Goal: Task Accomplishment & Management: Manage account settings

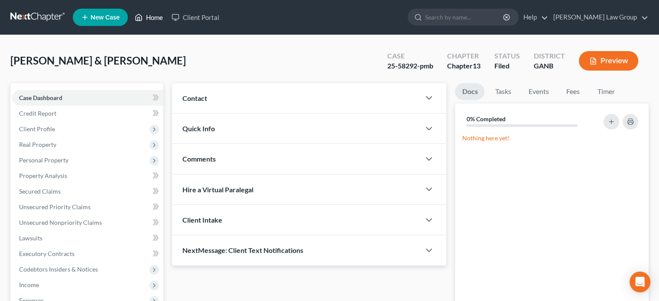
click at [150, 17] on link "Home" at bounding box center [148, 18] width 37 height 16
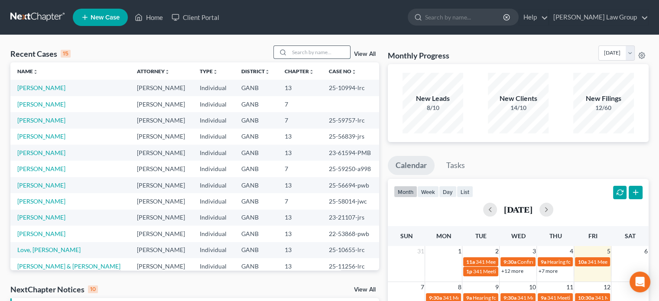
click at [297, 53] on input "search" at bounding box center [320, 52] width 61 height 13
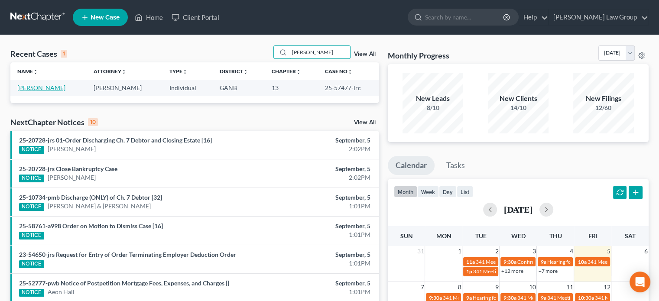
type input "[PERSON_NAME]"
click at [50, 85] on link "[PERSON_NAME]" at bounding box center [41, 87] width 48 height 7
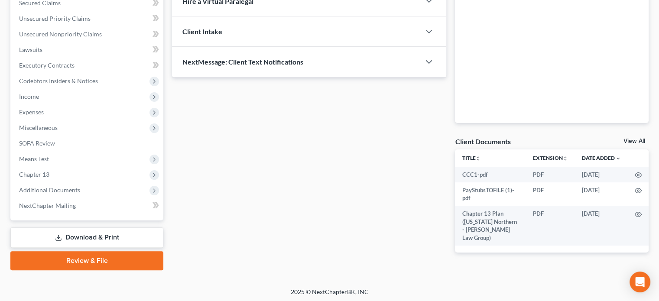
scroll to position [190, 0]
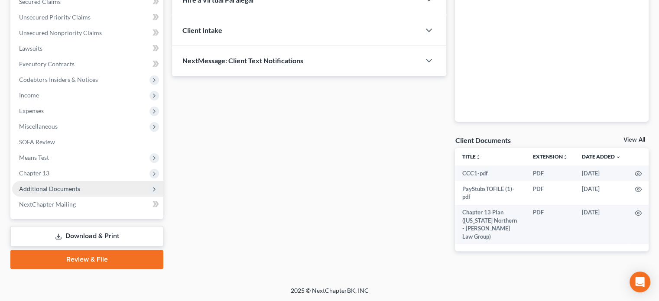
click at [61, 188] on span "Additional Documents" at bounding box center [49, 188] width 61 height 7
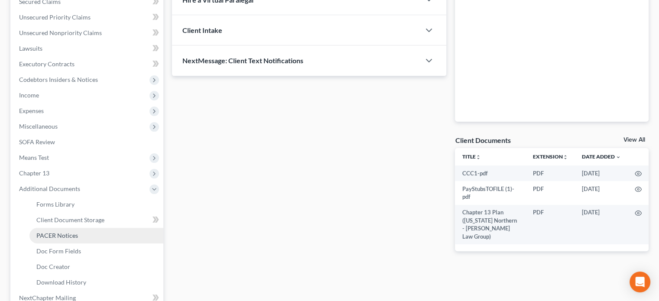
click at [60, 233] on span "PACER Notices" at bounding box center [57, 235] width 42 height 7
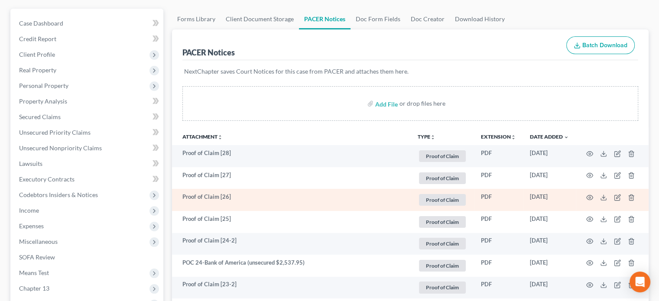
scroll to position [87, 0]
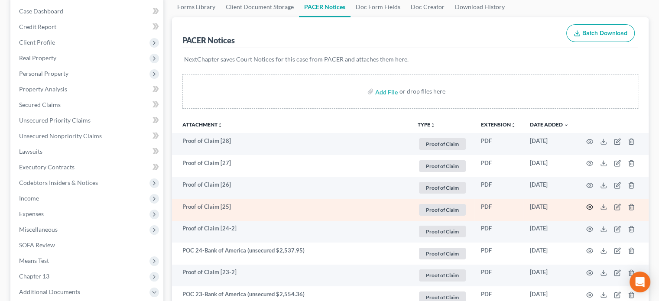
click at [590, 204] on icon "button" at bounding box center [590, 207] width 7 height 7
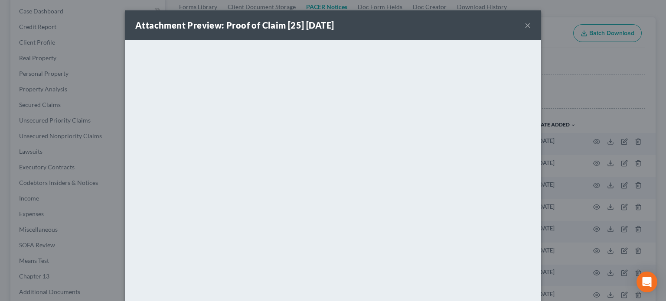
drag, startPoint x: 524, startPoint y: 24, endPoint x: 519, endPoint y: 27, distance: 5.1
click at [525, 26] on button "×" at bounding box center [528, 25] width 6 height 10
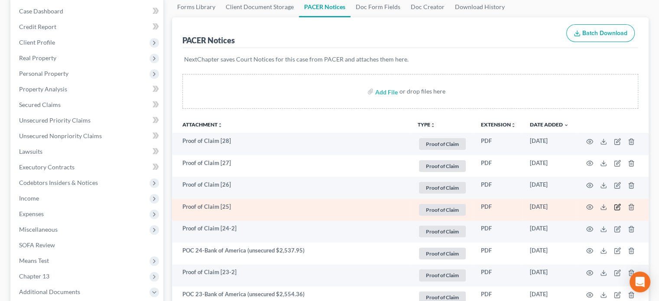
drag, startPoint x: 616, startPoint y: 208, endPoint x: 607, endPoint y: 205, distance: 9.2
click at [614, 207] on td at bounding box center [612, 210] width 73 height 22
click at [617, 208] on icon "button" at bounding box center [619, 207] width 4 height 4
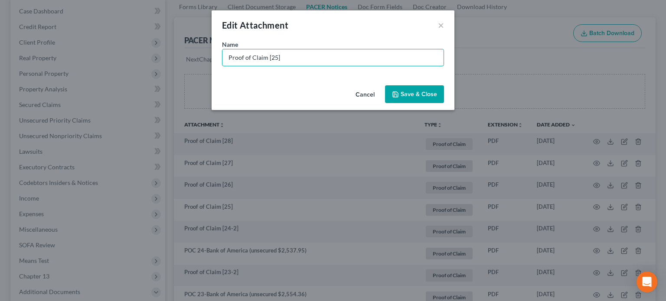
drag, startPoint x: 289, startPoint y: 60, endPoint x: 156, endPoint y: 40, distance: 134.6
click at [156, 40] on div "Edit Attachment × Name * Proof of Claim [25] Cancel Save & Close" at bounding box center [333, 150] width 666 height 301
type input "POC 25-[PERSON_NAME] Fargo (unsecured $7,402.79)"
click at [411, 93] on span "Save & Close" at bounding box center [419, 94] width 36 height 7
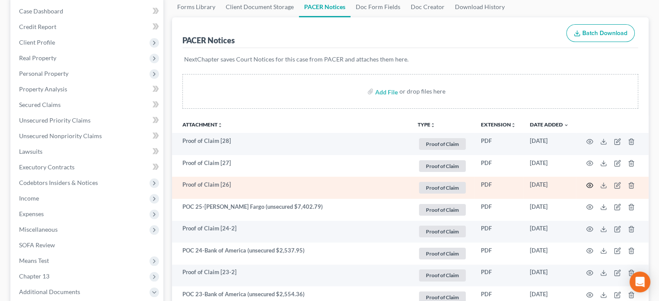
click at [588, 185] on icon "button" at bounding box center [590, 185] width 7 height 7
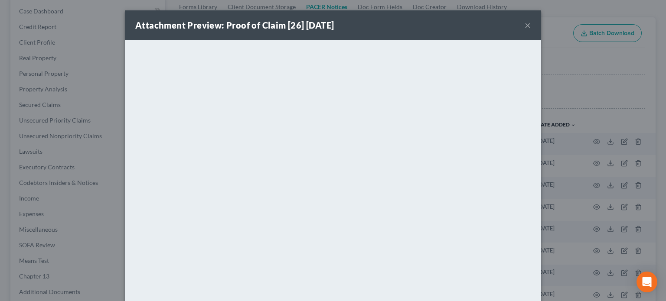
click at [525, 26] on button "×" at bounding box center [528, 25] width 6 height 10
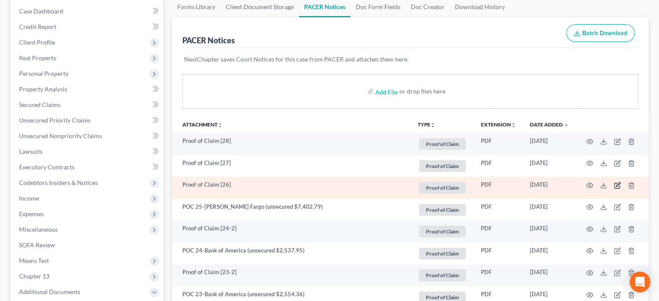
click at [618, 184] on icon "button" at bounding box center [619, 185] width 4 height 4
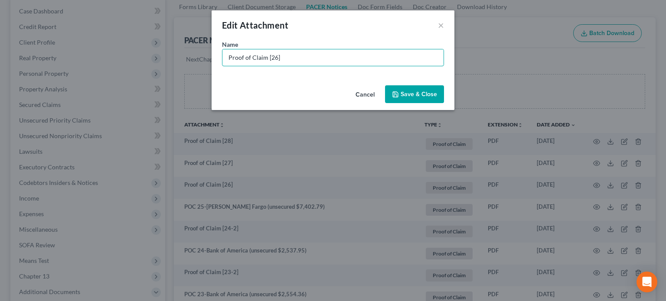
drag, startPoint x: 281, startPoint y: 57, endPoint x: 146, endPoint y: 35, distance: 136.6
click at [146, 35] on div "Edit Attachment × Name * Proof of Claim [26] Cancel Save & Close" at bounding box center [333, 150] width 666 height 301
type input "POC 26-[PERSON_NAME] Fargo (unsecured $5,059.41)"
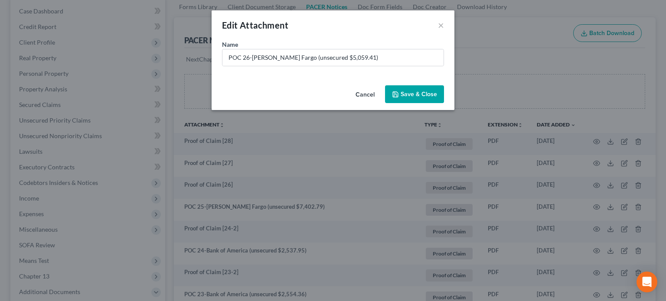
click at [424, 93] on span "Save & Close" at bounding box center [419, 94] width 36 height 7
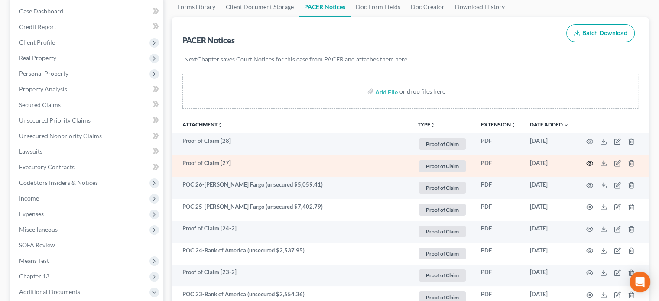
click at [590, 163] on icon "button" at bounding box center [590, 163] width 7 height 7
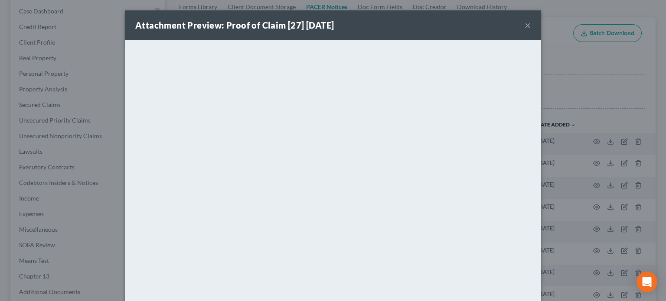
click at [525, 24] on button "×" at bounding box center [528, 25] width 6 height 10
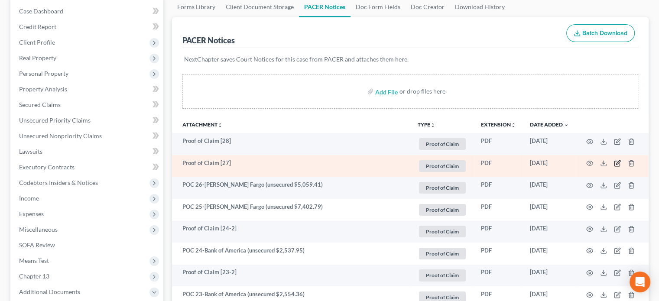
click at [616, 163] on icon "button" at bounding box center [617, 163] width 7 height 7
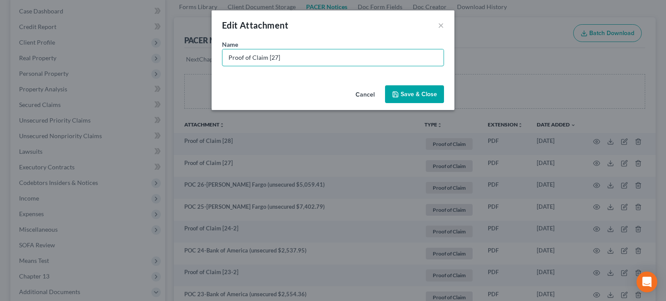
drag, startPoint x: 290, startPoint y: 59, endPoint x: 109, endPoint y: 39, distance: 181.5
click at [109, 39] on div "Edit Attachment × Name * Proof of Claim [27] Cancel Save & Close" at bounding box center [333, 150] width 666 height 301
type input "POC 27-Citibank (unsecured $8,040.10)"
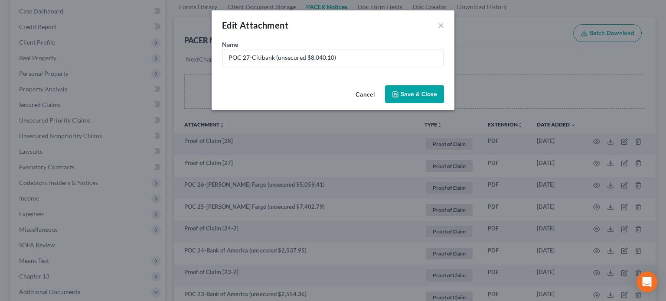
click at [408, 97] on span "Save & Close" at bounding box center [419, 94] width 36 height 7
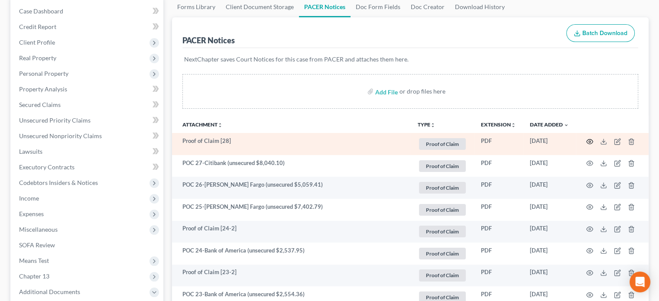
click at [589, 138] on icon "button" at bounding box center [590, 141] width 7 height 7
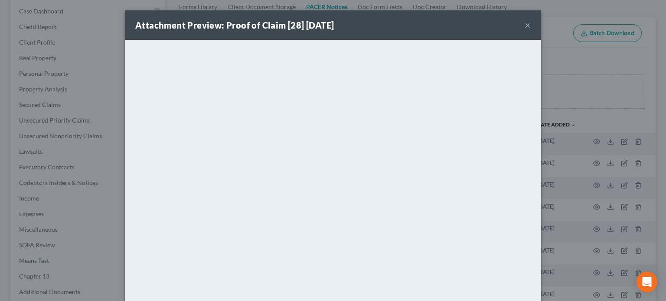
click at [525, 24] on button "×" at bounding box center [528, 25] width 6 height 10
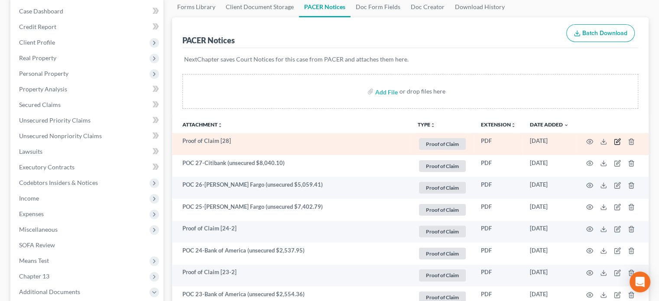
click at [617, 140] on icon "button" at bounding box center [617, 141] width 7 height 7
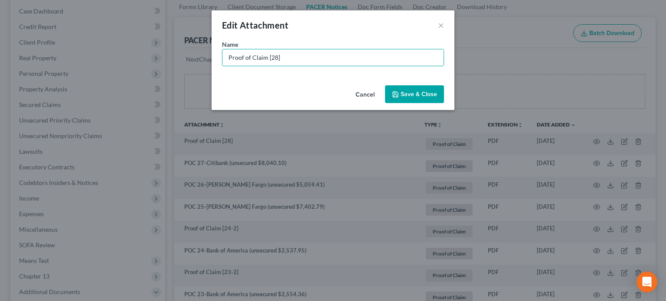
drag, startPoint x: 238, startPoint y: 60, endPoint x: 153, endPoint y: 58, distance: 85.4
click at [153, 58] on div "Edit Attachment × Name * Proof of Claim [28] Cancel Save & Close" at bounding box center [333, 150] width 666 height 301
type input "POC 28-LVNV Funding (unsecured $828.04)"
click at [421, 98] on span "Save & Close" at bounding box center [419, 94] width 36 height 7
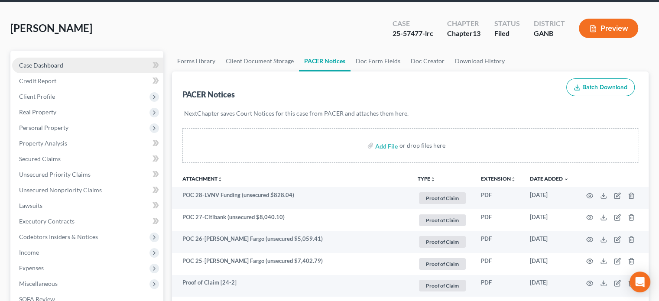
scroll to position [0, 0]
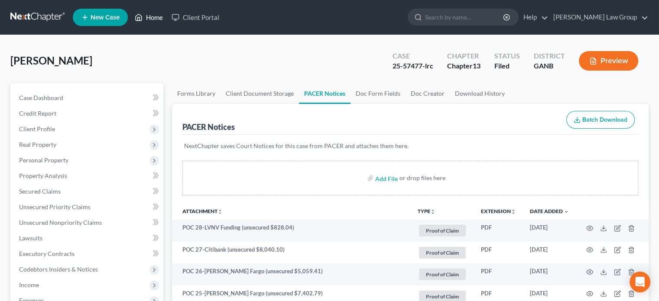
click at [156, 17] on link "Home" at bounding box center [148, 18] width 37 height 16
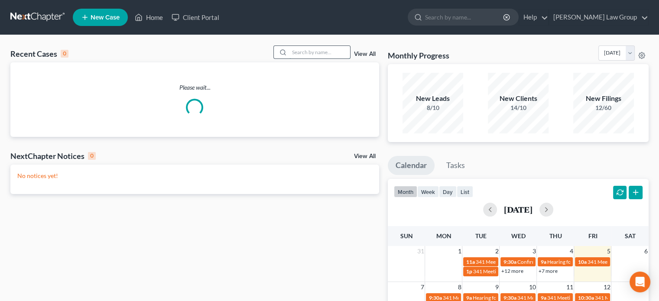
click at [294, 55] on input "search" at bounding box center [320, 52] width 61 height 13
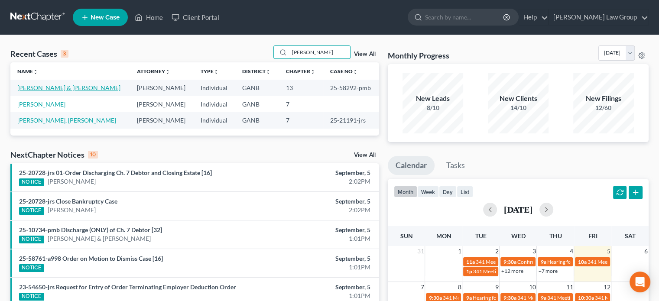
type input "[PERSON_NAME]"
click at [62, 89] on link "[PERSON_NAME] & [PERSON_NAME]" at bounding box center [68, 87] width 103 height 7
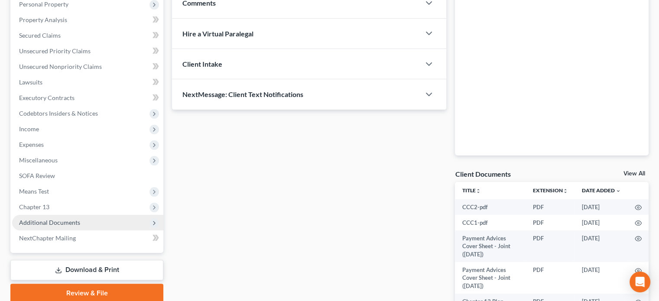
scroll to position [173, 0]
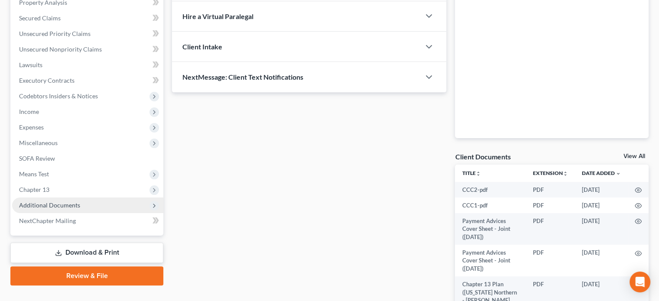
click at [66, 206] on span "Additional Documents" at bounding box center [49, 205] width 61 height 7
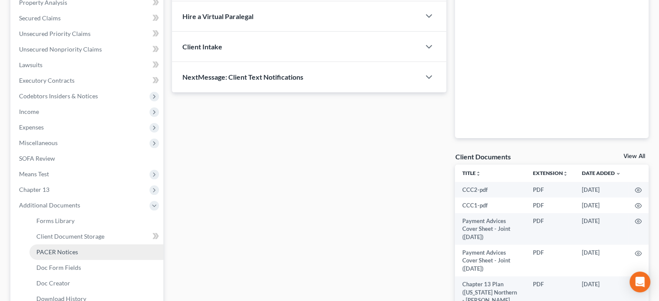
click at [58, 255] on span "PACER Notices" at bounding box center [57, 251] width 42 height 7
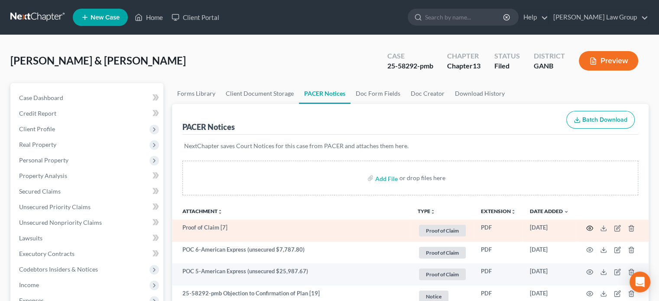
click at [591, 227] on icon "button" at bounding box center [590, 228] width 7 height 7
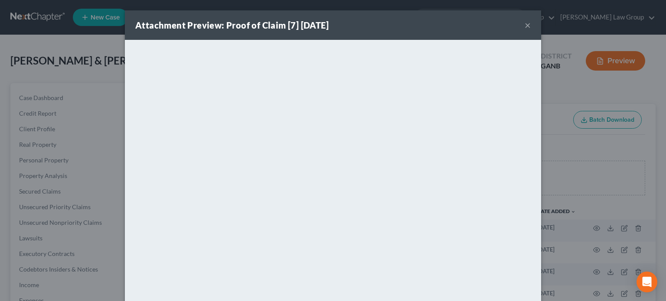
click at [525, 26] on button "×" at bounding box center [528, 25] width 6 height 10
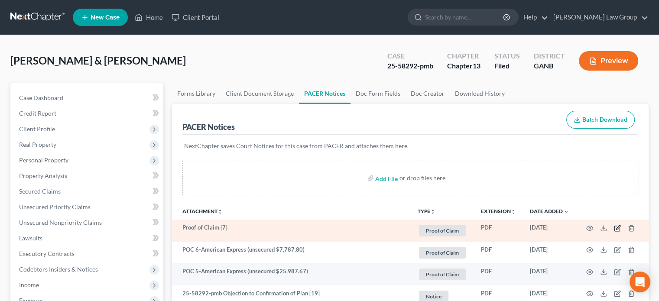
click at [617, 226] on icon "button" at bounding box center [617, 228] width 7 height 7
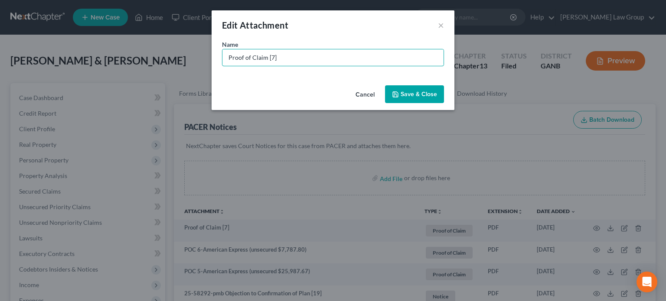
drag, startPoint x: 285, startPoint y: 60, endPoint x: 78, endPoint y: 63, distance: 206.8
click at [78, 64] on div "Edit Attachment × Name * Proof of Claim [7] Cancel Save & Close" at bounding box center [333, 150] width 666 height 301
type input "POC 7-IRS (total claims: $28,599.74; priority: $25,263.73; unsecured: $3,336.06)"
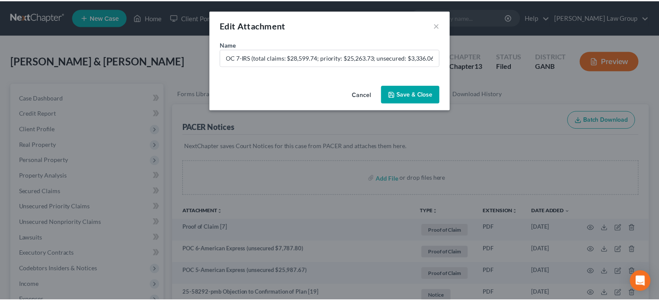
scroll to position [0, 0]
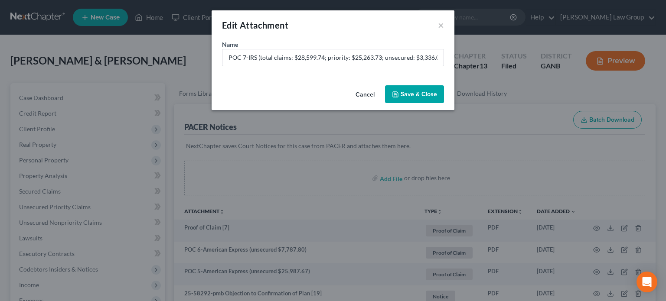
click at [407, 91] on span "Save & Close" at bounding box center [419, 94] width 36 height 7
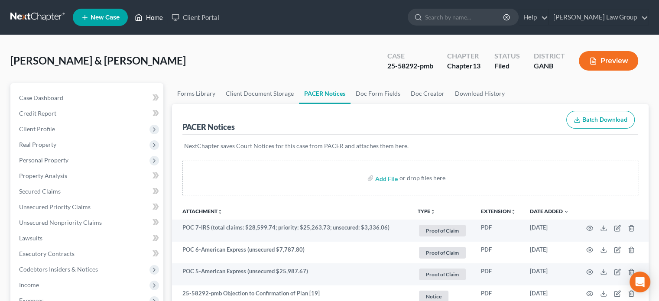
click at [153, 18] on link "Home" at bounding box center [148, 18] width 37 height 16
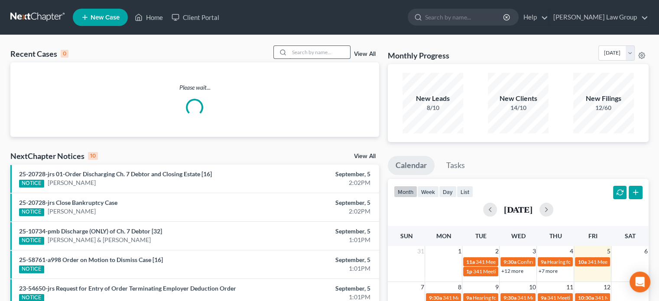
click at [299, 52] on input "search" at bounding box center [320, 52] width 61 height 13
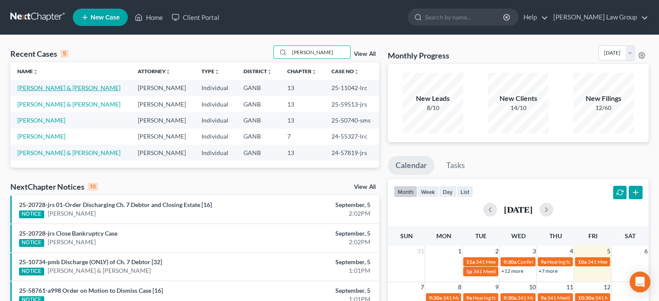
type input "[PERSON_NAME]"
click at [65, 85] on link "[PERSON_NAME] & [PERSON_NAME]" at bounding box center [68, 87] width 103 height 7
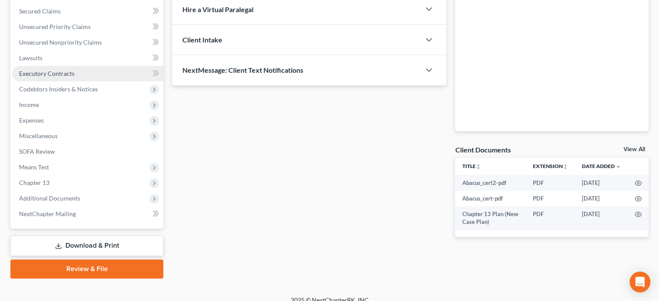
scroll to position [190, 0]
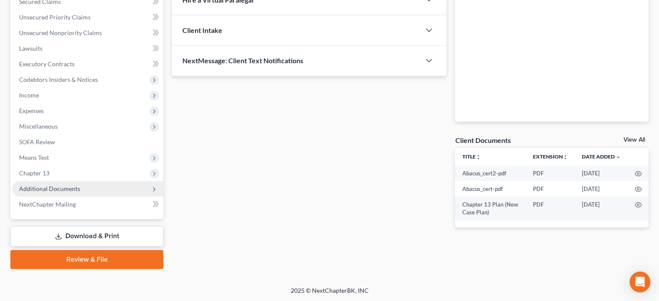
click at [59, 189] on span "Additional Documents" at bounding box center [49, 188] width 61 height 7
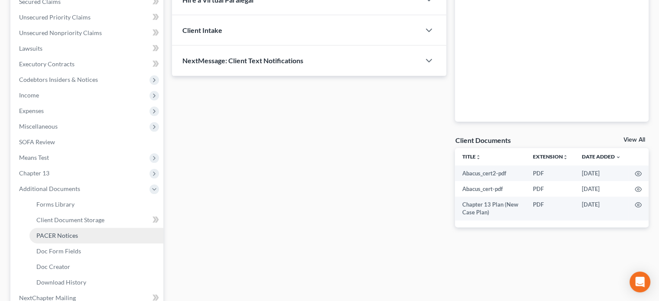
click at [61, 234] on span "PACER Notices" at bounding box center [57, 235] width 42 height 7
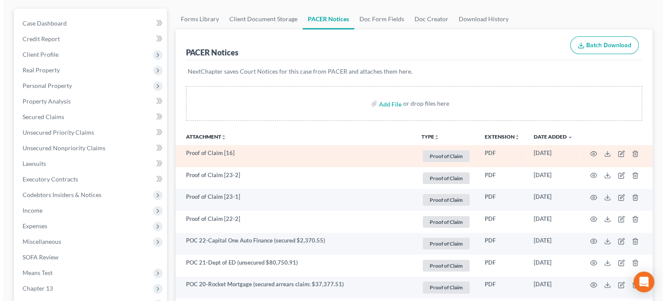
scroll to position [87, 0]
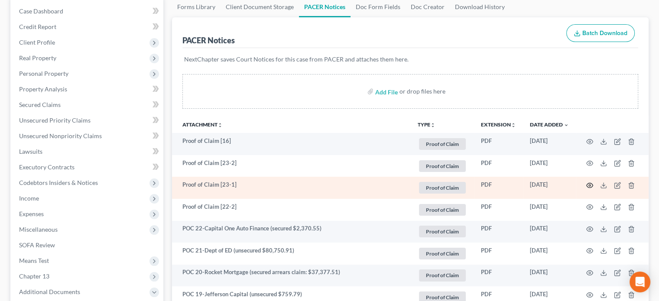
click at [590, 185] on circle "button" at bounding box center [590, 186] width 2 height 2
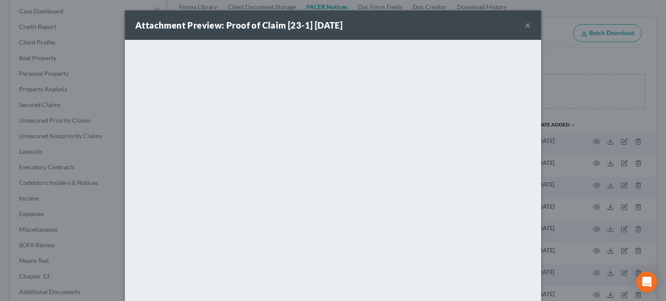
click at [526, 26] on button "×" at bounding box center [528, 25] width 6 height 10
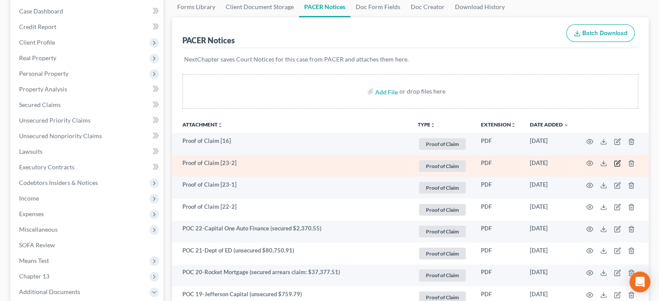
click at [617, 164] on icon "button" at bounding box center [619, 163] width 4 height 4
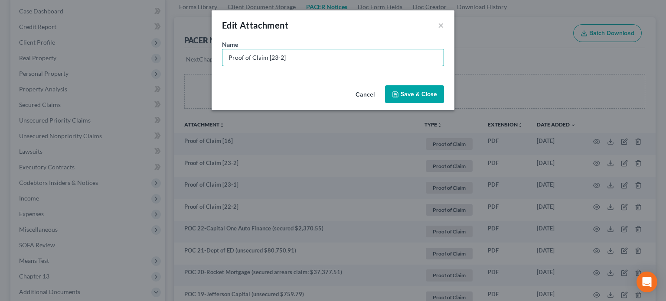
drag, startPoint x: 303, startPoint y: 59, endPoint x: 111, endPoint y: 30, distance: 194.7
click at [111, 30] on div "Edit Attachment × Name * Proof of Claim [23-2] Cancel Save & Close" at bounding box center [333, 150] width 666 height 301
type input "POC 23-Capital One Auto Finance (secured $15,014.57)"
click at [420, 92] on span "Save & Close" at bounding box center [419, 94] width 36 height 7
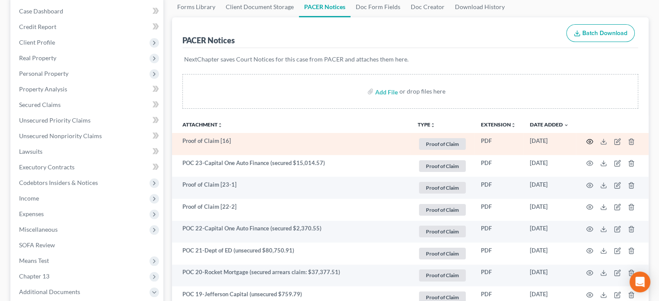
click at [589, 142] on icon "button" at bounding box center [590, 141] width 7 height 7
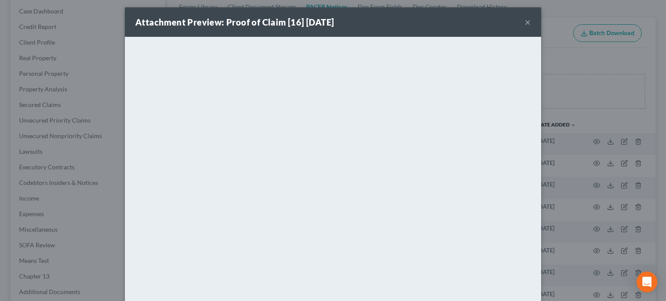
scroll to position [0, 0]
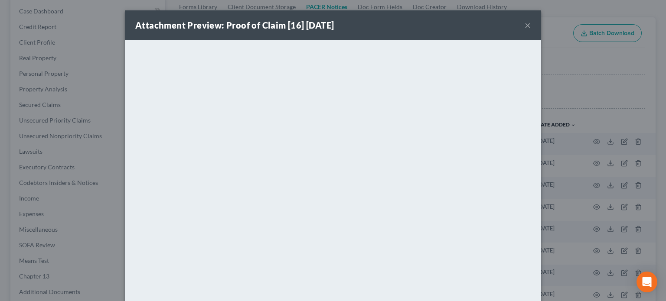
click at [526, 24] on button "×" at bounding box center [528, 25] width 6 height 10
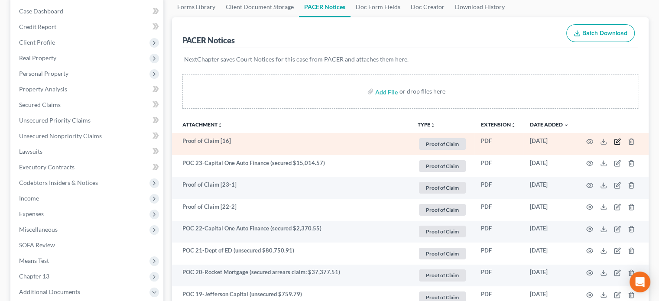
click at [618, 142] on icon "button" at bounding box center [617, 141] width 7 height 7
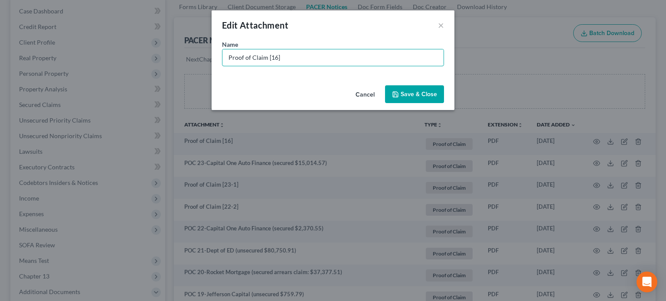
drag, startPoint x: 291, startPoint y: 57, endPoint x: 75, endPoint y: 38, distance: 216.7
click at [75, 38] on div "Edit Attachment × Name * Proof of Claim [16] Cancel Save & Close" at bounding box center [333, 150] width 666 height 301
click at [327, 56] on input "POC 16-IRS (total claim: $149,076.97; priority: $99,617.57; general unsecured: …" at bounding box center [332, 57] width 221 height 16
click at [261, 56] on input "POC 16-IRS (total claim: $149,076.97; priority: $99,617.57; general unsecured: …" at bounding box center [332, 57] width 221 height 16
click at [356, 56] on input "POC 16-IRS amended (total claim: $149,076.97; priority: $99,617.57; general uns…" at bounding box center [332, 57] width 221 height 16
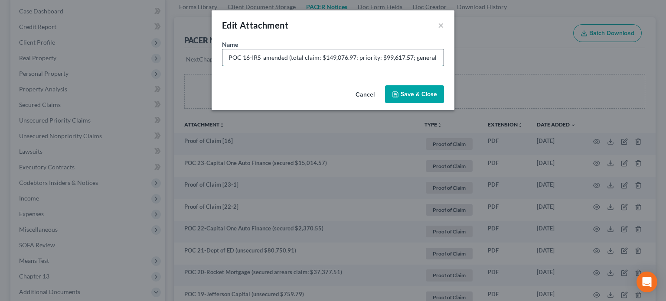
click at [355, 56] on input "POC 16-IRS amended (total claim: $149,076.97; priority: $99,617.57; general uns…" at bounding box center [332, 57] width 221 height 16
type input "POC 16-IRS amended (total claim: $149,496.48; priority: $99,617.57; general uns…"
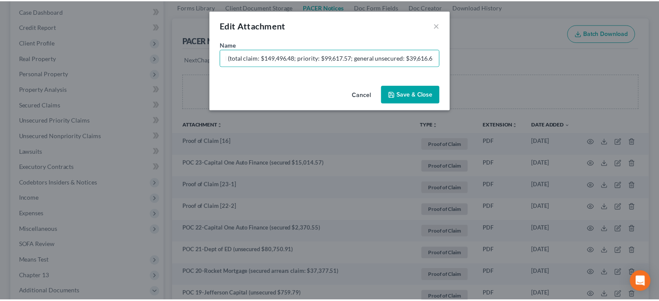
scroll to position [0, 0]
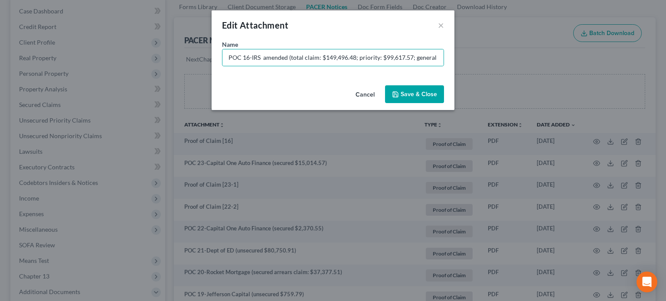
click at [420, 100] on button "Save & Close" at bounding box center [414, 94] width 59 height 18
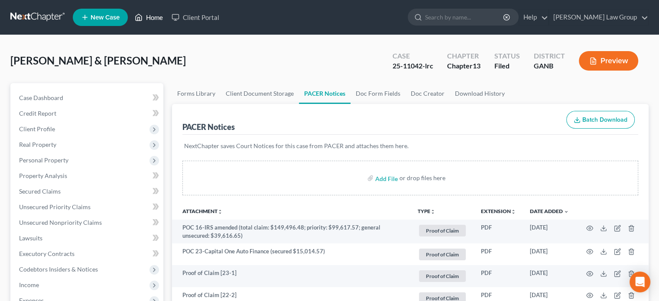
click at [150, 14] on link "Home" at bounding box center [148, 18] width 37 height 16
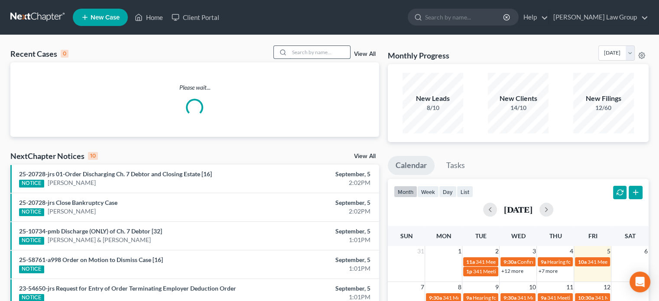
click at [290, 52] on input "search" at bounding box center [320, 52] width 61 height 13
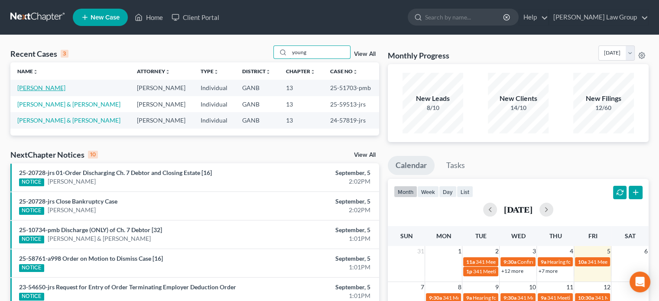
type input "young"
click at [39, 87] on link "[PERSON_NAME]" at bounding box center [41, 87] width 48 height 7
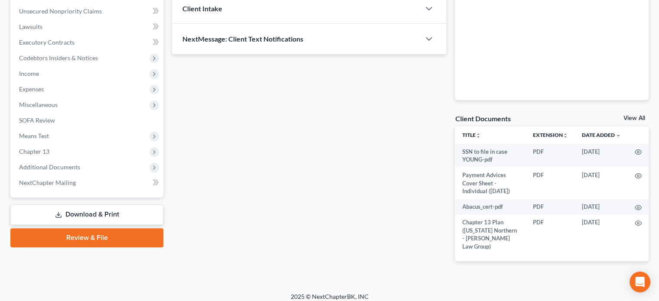
scroll to position [217, 0]
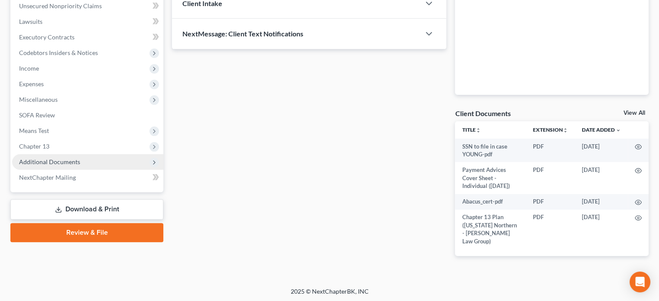
click at [39, 160] on span "Additional Documents" at bounding box center [49, 161] width 61 height 7
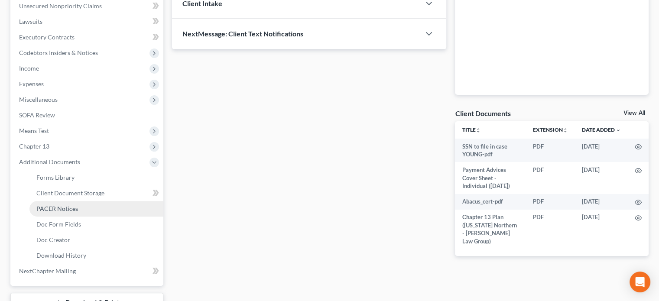
drag, startPoint x: 45, startPoint y: 208, endPoint x: 69, endPoint y: 205, distance: 24.5
click at [45, 208] on span "PACER Notices" at bounding box center [57, 208] width 42 height 7
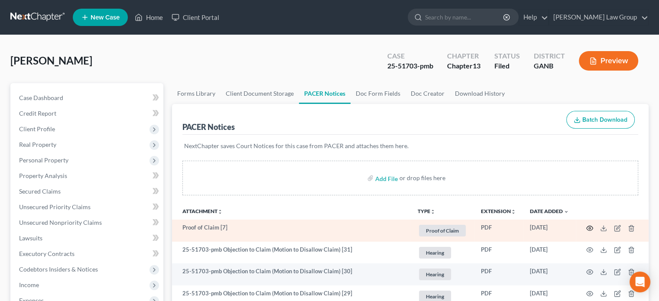
click at [588, 228] on icon "button" at bounding box center [590, 228] width 7 height 7
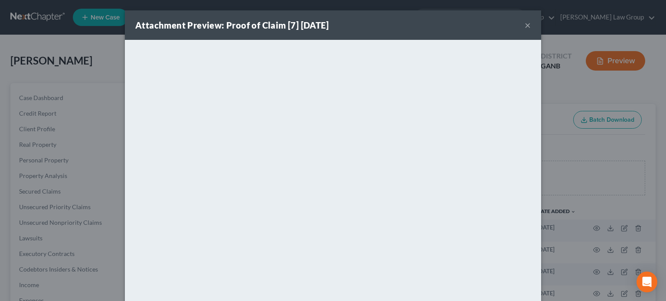
click at [525, 22] on button "×" at bounding box center [528, 25] width 6 height 10
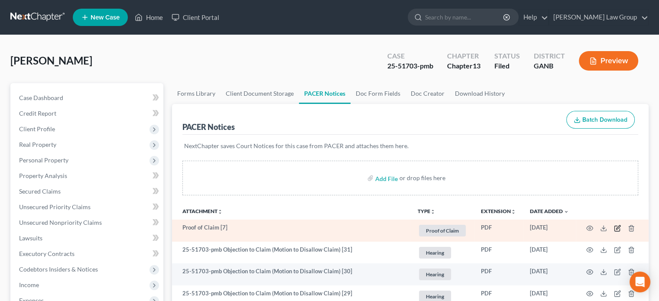
click at [617, 227] on icon "button" at bounding box center [617, 228] width 7 height 7
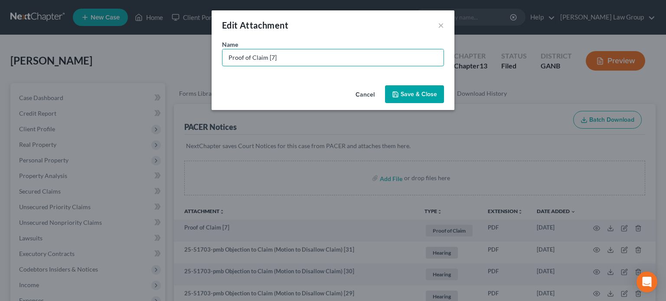
drag, startPoint x: 305, startPoint y: 60, endPoint x: 68, endPoint y: 47, distance: 237.9
click at [68, 47] on div "Edit Attachment × Name * Proof of Claim [7] Cancel Save & Close" at bounding box center [333, 150] width 666 height 301
type input "POC 7-IRS (amended unsecured $77,169.98)"
click at [413, 93] on span "Save & Close" at bounding box center [419, 94] width 36 height 7
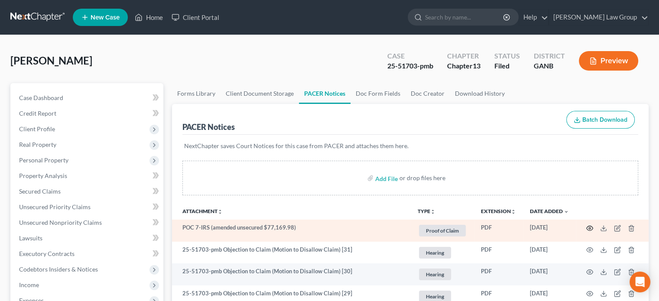
click at [588, 228] on icon "button" at bounding box center [590, 228] width 7 height 7
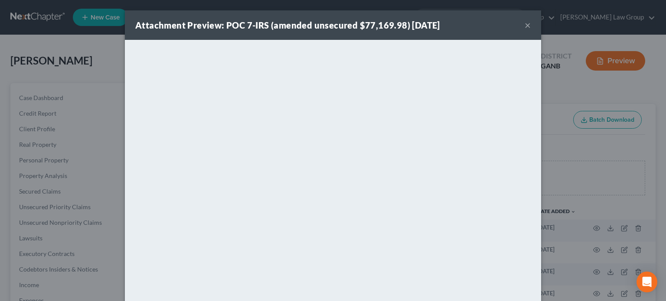
click at [525, 24] on button "×" at bounding box center [528, 25] width 6 height 10
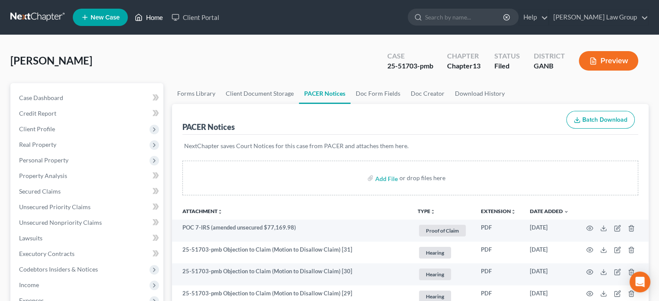
click at [153, 17] on link "Home" at bounding box center [148, 18] width 37 height 16
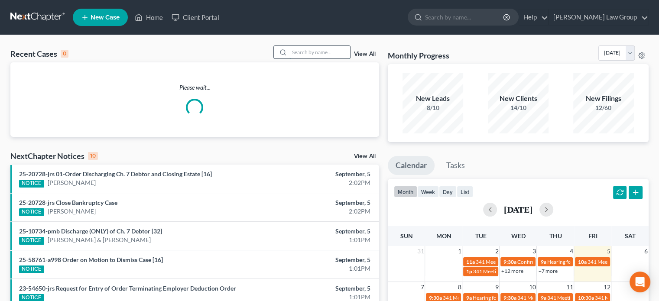
click at [302, 49] on input "search" at bounding box center [320, 52] width 61 height 13
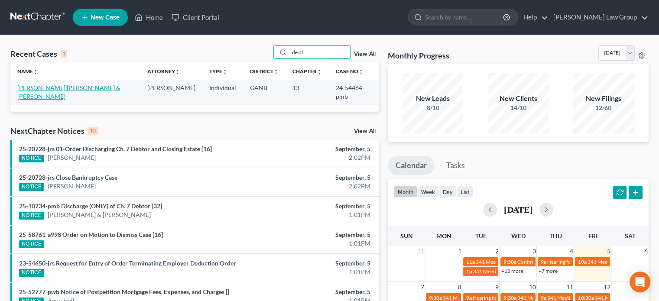
type input "de ol"
click at [27, 88] on link "[PERSON_NAME] [PERSON_NAME] & [PERSON_NAME]" at bounding box center [68, 92] width 103 height 16
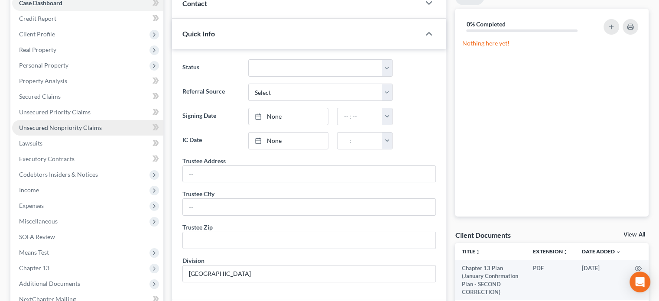
scroll to position [87, 0]
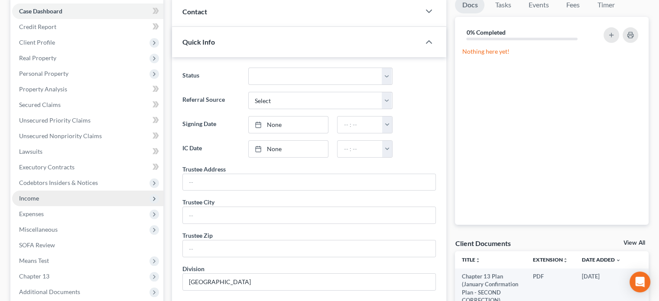
click at [26, 195] on span "Income" at bounding box center [29, 198] width 20 height 7
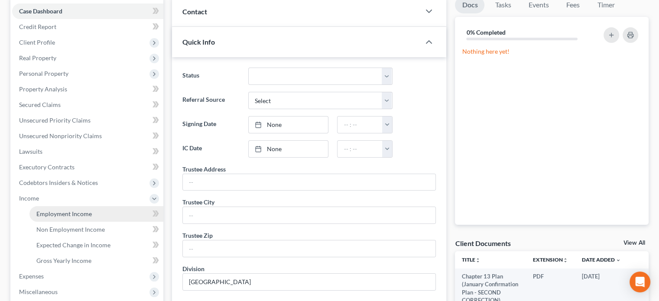
click at [64, 212] on span "Employment Income" at bounding box center [63, 213] width 55 height 7
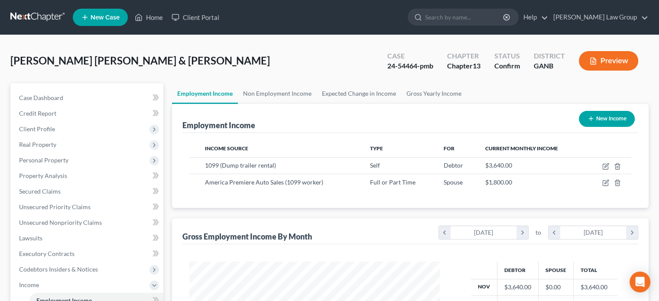
scroll to position [154, 267]
click at [155, 16] on link "Home" at bounding box center [148, 18] width 37 height 16
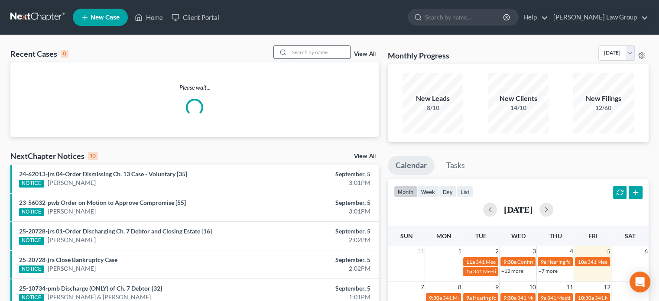
click at [290, 51] on input "search" at bounding box center [320, 52] width 61 height 13
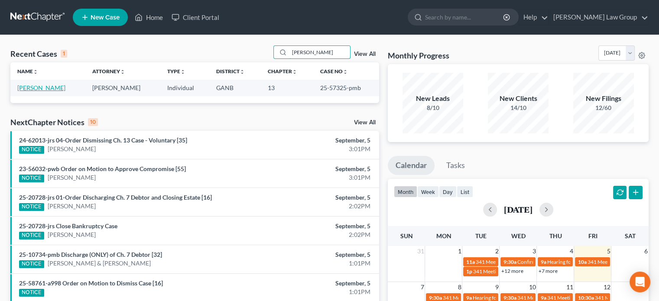
type input "[PERSON_NAME]"
click at [31, 89] on link "[PERSON_NAME]" at bounding box center [41, 87] width 48 height 7
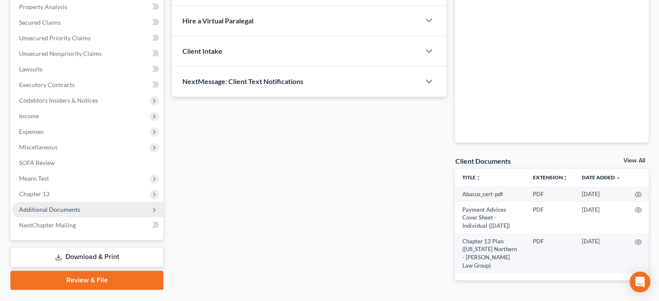
scroll to position [195, 0]
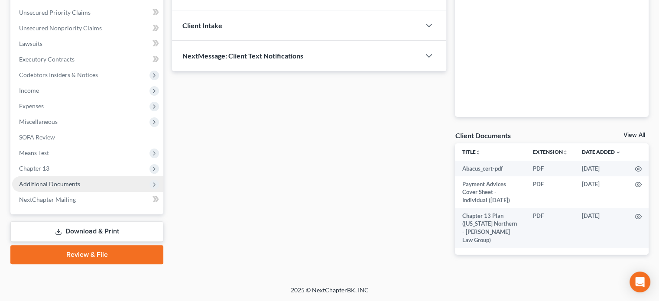
click at [56, 181] on span "Additional Documents" at bounding box center [49, 183] width 61 height 7
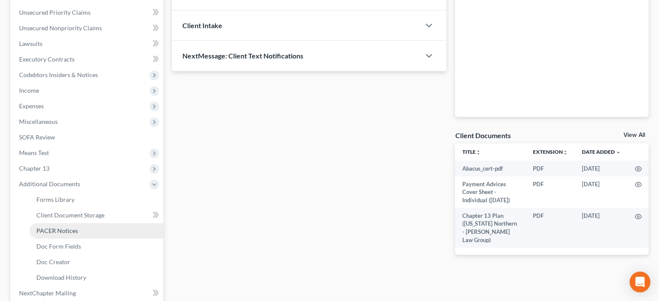
click at [66, 228] on span "PACER Notices" at bounding box center [57, 230] width 42 height 7
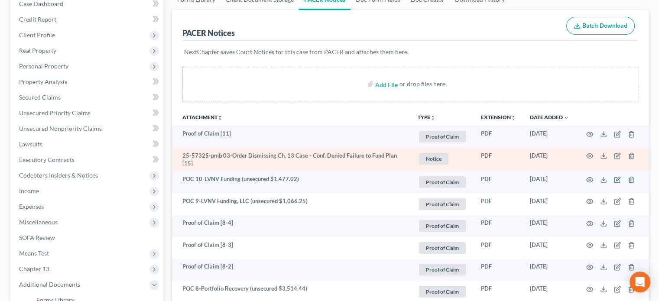
scroll to position [130, 0]
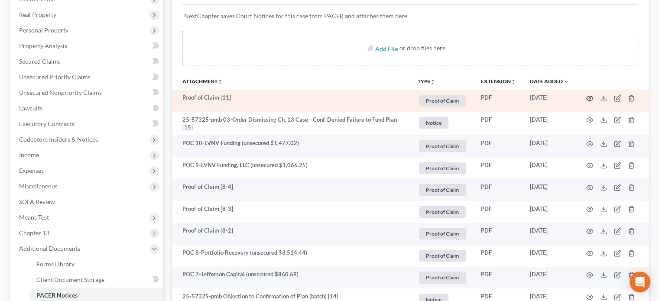
click at [588, 97] on icon "button" at bounding box center [590, 98] width 7 height 7
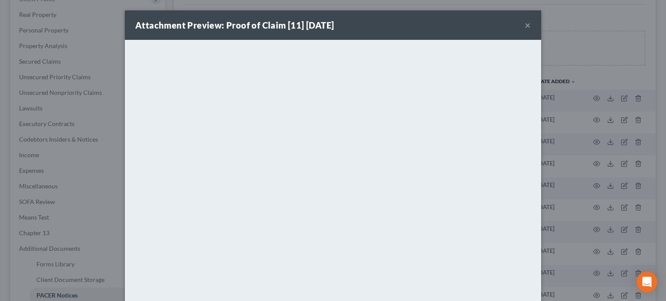
click at [525, 26] on button "×" at bounding box center [528, 25] width 6 height 10
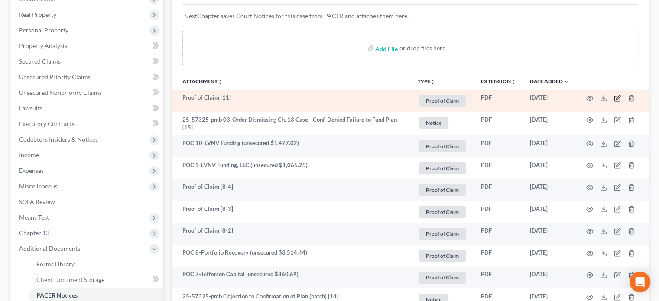
click at [616, 98] on icon "button" at bounding box center [617, 98] width 7 height 7
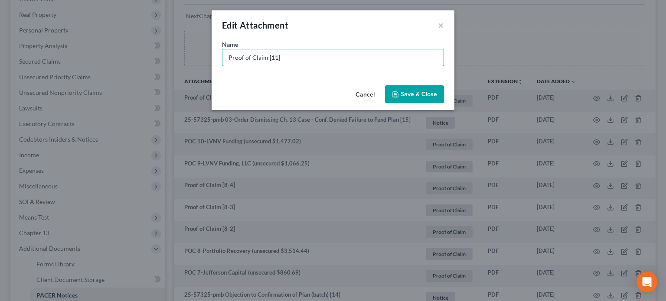
drag, startPoint x: 298, startPoint y: 58, endPoint x: 50, endPoint y: 53, distance: 248.5
click at [50, 53] on div "Edit Attachment × Name * Proof of Claim [11] Cancel Save & Close" at bounding box center [333, 150] width 666 height 301
type input "POC"
click at [406, 96] on span "Save & Close" at bounding box center [419, 94] width 36 height 7
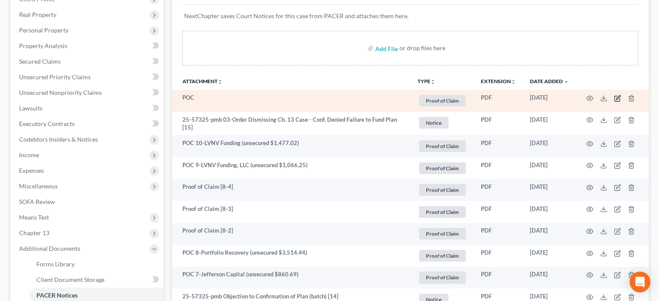
click at [618, 97] on icon "button" at bounding box center [617, 98] width 7 height 7
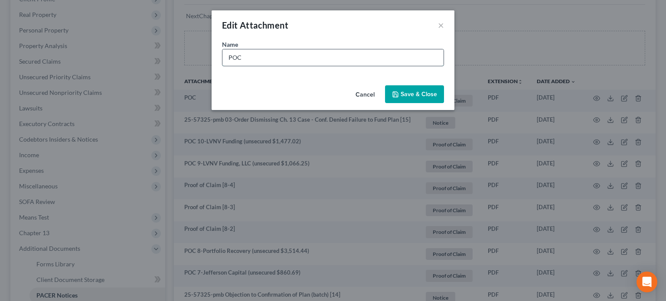
click at [251, 59] on input "POC" at bounding box center [332, 57] width 221 height 16
type input "POC 11-GADOR (Tax Lien $228,614.19)"
click at [401, 98] on button "Save & Close" at bounding box center [414, 94] width 59 height 18
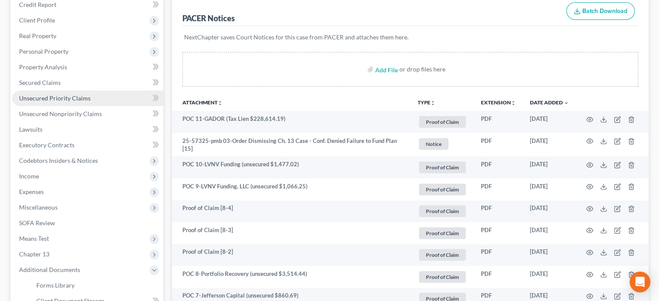
scroll to position [0, 0]
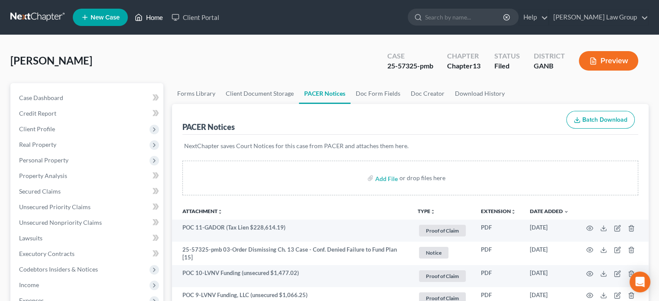
drag, startPoint x: 150, startPoint y: 15, endPoint x: 162, endPoint y: 24, distance: 15.2
click at [150, 15] on link "Home" at bounding box center [148, 18] width 37 height 16
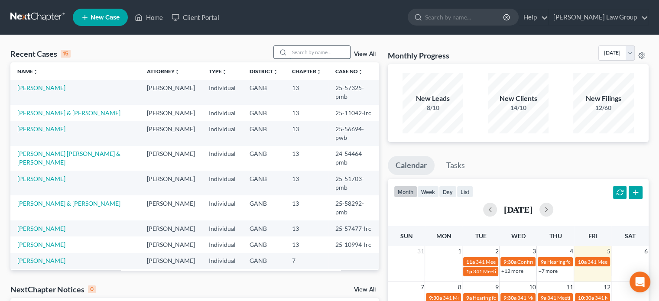
click at [301, 55] on input "search" at bounding box center [320, 52] width 61 height 13
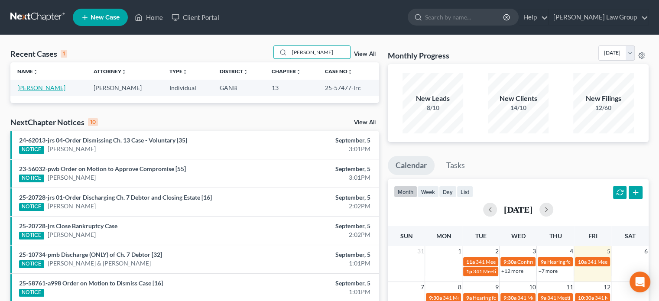
type input "[PERSON_NAME]"
click at [40, 86] on link "[PERSON_NAME]" at bounding box center [41, 87] width 48 height 7
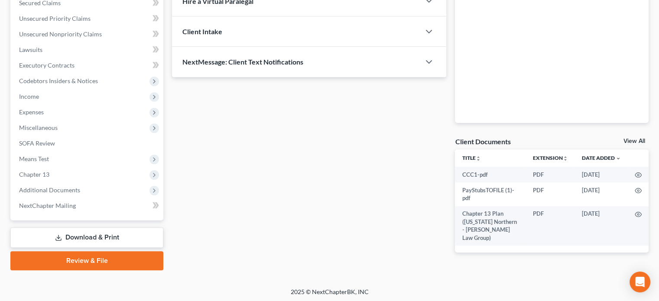
scroll to position [190, 0]
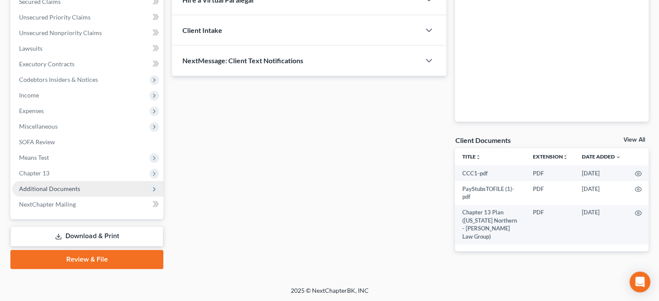
click at [55, 189] on span "Additional Documents" at bounding box center [49, 188] width 61 height 7
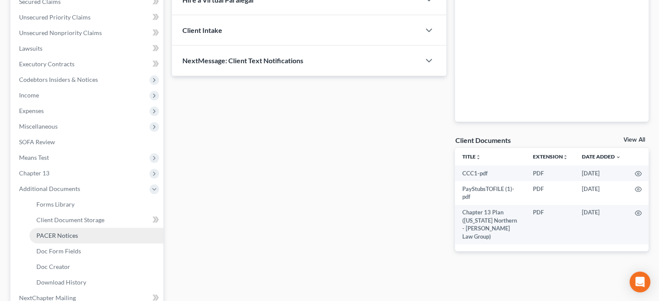
click at [63, 236] on span "PACER Notices" at bounding box center [57, 235] width 42 height 7
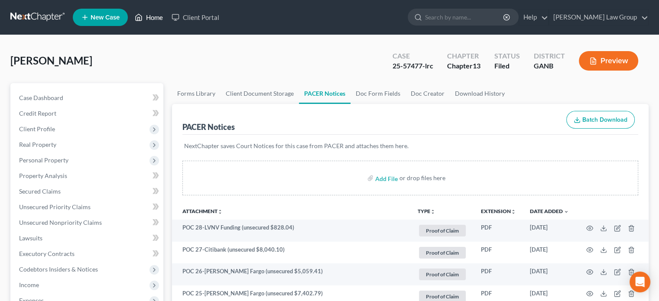
click at [150, 15] on link "Home" at bounding box center [148, 18] width 37 height 16
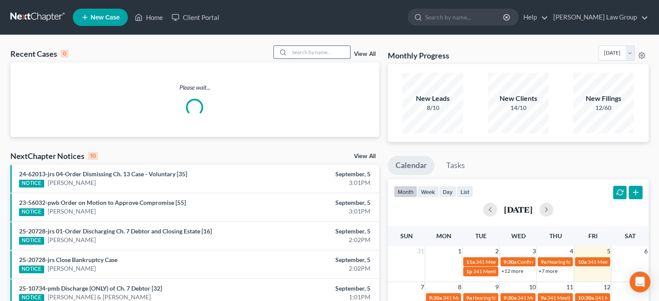
click at [300, 55] on input "search" at bounding box center [320, 52] width 61 height 13
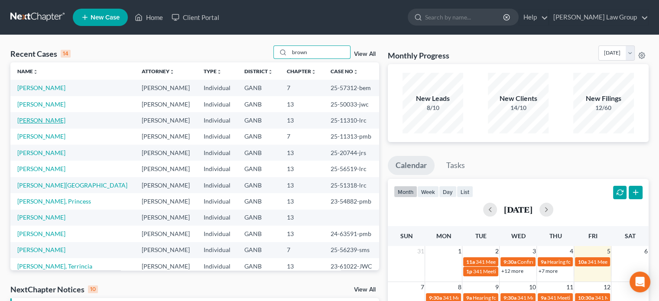
type input "brown"
click at [46, 122] on link "[PERSON_NAME]" at bounding box center [41, 120] width 48 height 7
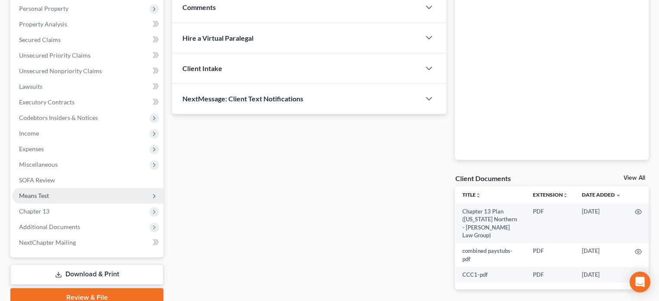
scroll to position [173, 0]
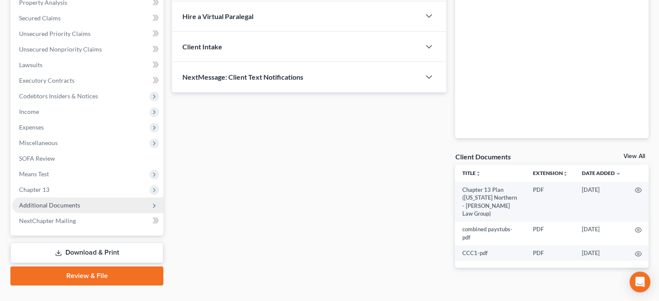
click at [47, 207] on span "Additional Documents" at bounding box center [49, 205] width 61 height 7
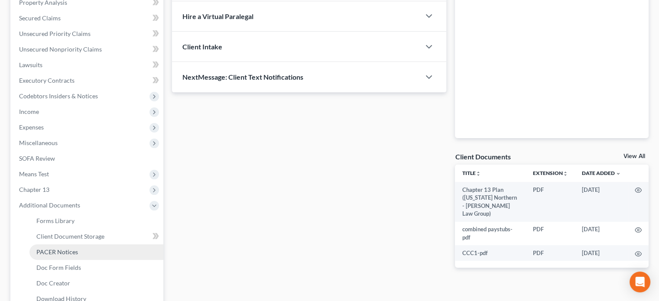
click at [62, 254] on span "PACER Notices" at bounding box center [57, 251] width 42 height 7
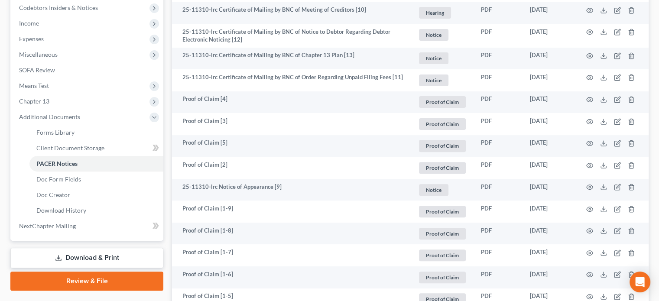
scroll to position [260, 0]
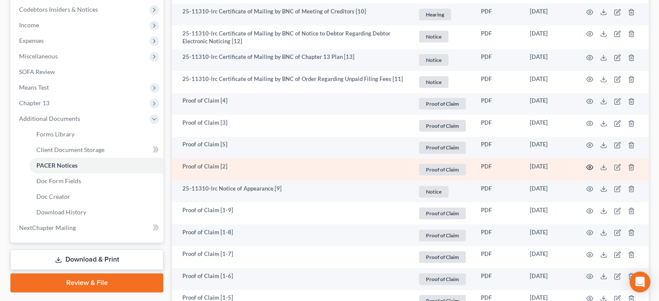
click at [588, 166] on icon "button" at bounding box center [590, 167] width 7 height 7
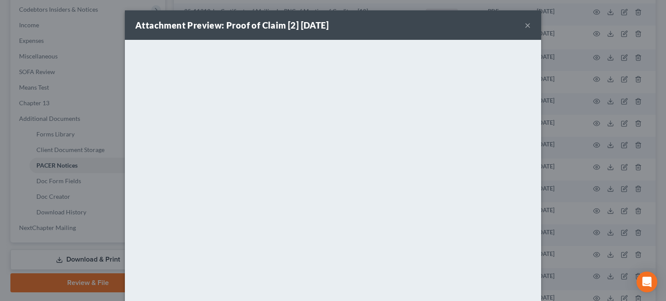
click at [525, 23] on button "×" at bounding box center [528, 25] width 6 height 10
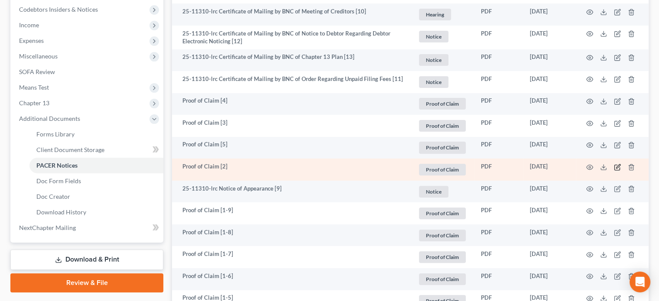
click at [617, 168] on icon "button" at bounding box center [619, 166] width 4 height 4
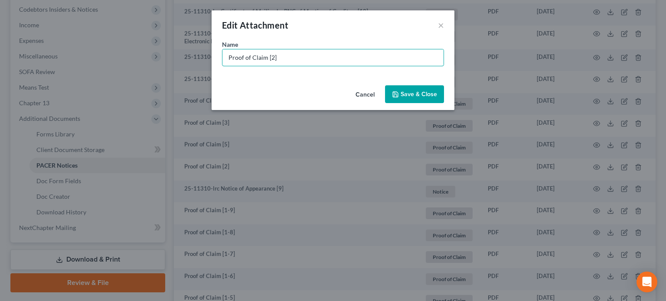
drag, startPoint x: 292, startPoint y: 57, endPoint x: 103, endPoint y: 38, distance: 189.9
click at [102, 39] on div "Edit Attachment × Name * Proof of Claim [2] Cancel Save & Close" at bounding box center [333, 150] width 666 height 301
type input "POC 2-NetCredit (unsecured $4,262.76)"
click at [420, 90] on button "Save & Close" at bounding box center [414, 94] width 59 height 18
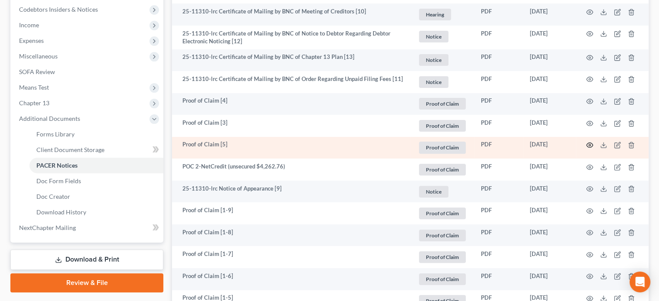
click at [589, 145] on circle "button" at bounding box center [590, 145] width 2 height 2
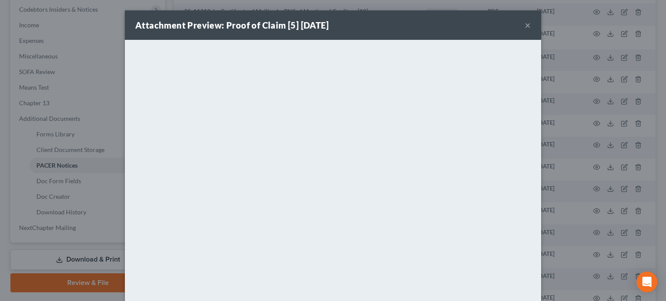
click at [526, 25] on button "×" at bounding box center [528, 25] width 6 height 10
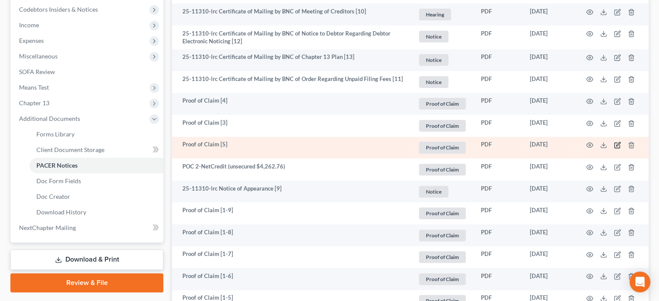
click at [617, 144] on icon "button" at bounding box center [617, 145] width 7 height 7
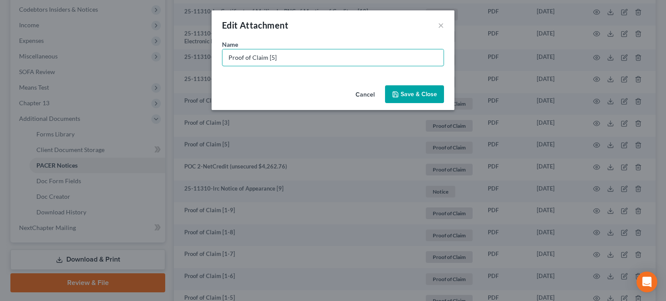
drag, startPoint x: 311, startPoint y: 58, endPoint x: 0, endPoint y: 17, distance: 313.9
click at [0, 17] on div "Edit Attachment × Name * Proof of Claim [5] Cancel Save & Close" at bounding box center [333, 150] width 666 height 301
type input "POC 5-LVNV Funding (unsecured $280.20)"
click at [424, 93] on span "Save & Close" at bounding box center [419, 94] width 36 height 7
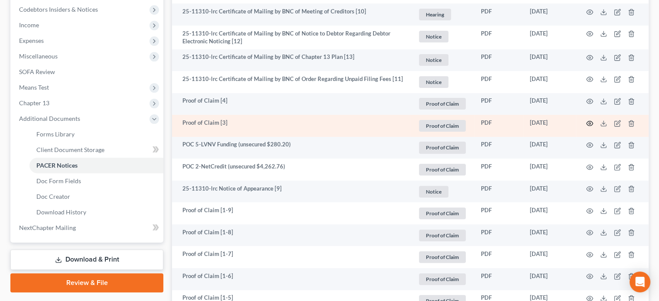
click at [591, 123] on icon "button" at bounding box center [590, 123] width 7 height 7
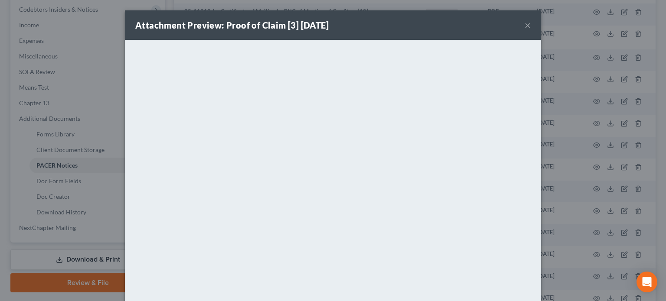
click at [525, 24] on button "×" at bounding box center [528, 25] width 6 height 10
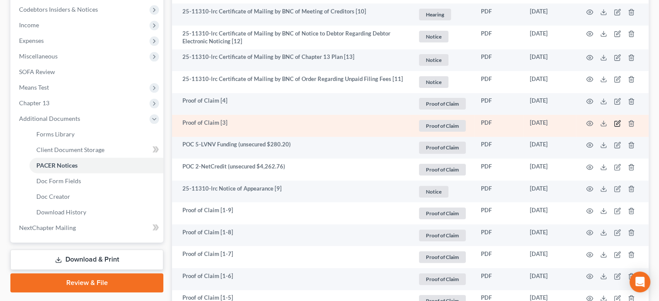
click at [617, 123] on icon "button" at bounding box center [617, 123] width 7 height 7
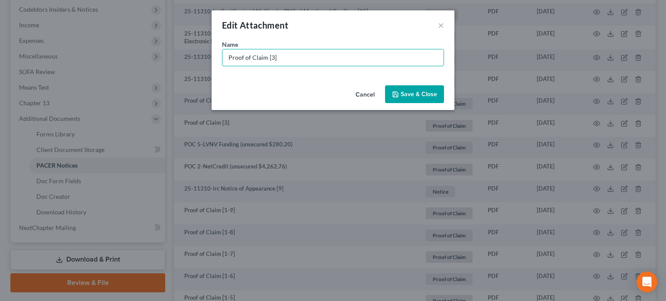
drag, startPoint x: 290, startPoint y: 59, endPoint x: 0, endPoint y: 39, distance: 291.2
click at [0, 39] on div "Edit Attachment × Name * Proof of Claim [3] Cancel Save & Close" at bounding box center [333, 150] width 666 height 301
type input "POC 3-LVNV Funding (unsecured $474.04)"
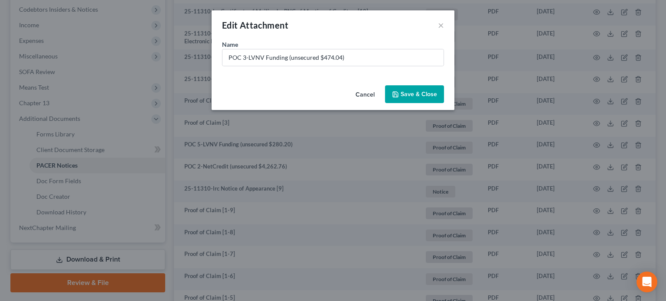
click at [413, 94] on span "Save & Close" at bounding box center [419, 94] width 36 height 7
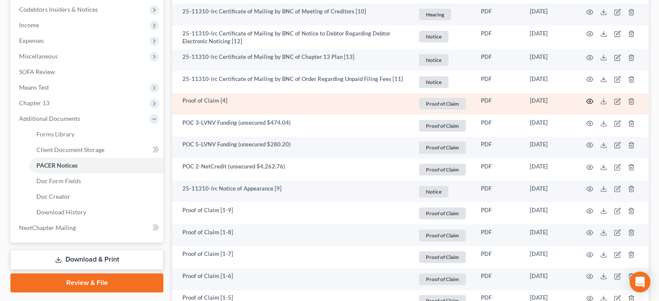
click at [590, 101] on icon "button" at bounding box center [590, 101] width 7 height 7
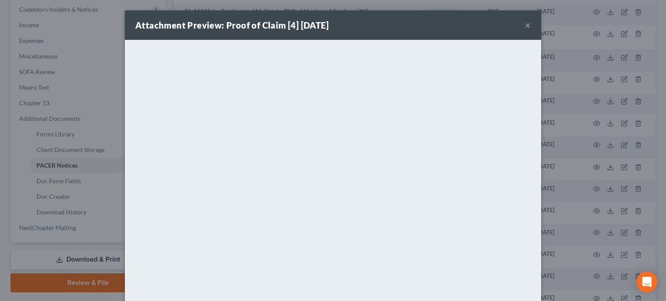
click at [525, 26] on button "×" at bounding box center [528, 25] width 6 height 10
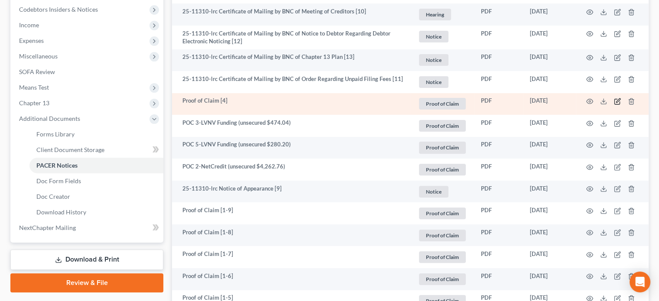
click at [619, 99] on icon "button" at bounding box center [617, 101] width 7 height 7
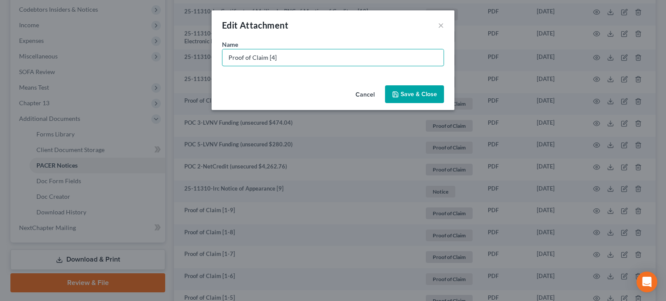
drag, startPoint x: 294, startPoint y: 61, endPoint x: 0, endPoint y: 52, distance: 294.1
click at [0, 52] on div "Edit Attachment × Name * Proof of Claim [4] Cancel Save & Close" at bounding box center [333, 150] width 666 height 301
type input "POC 4-LVNV Funding (unsecured $440.95)"
click at [420, 96] on span "Save & Close" at bounding box center [419, 94] width 36 height 7
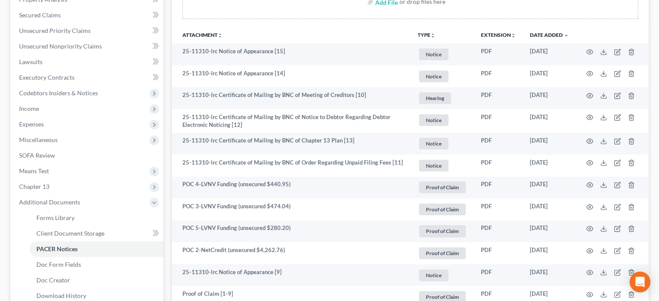
scroll to position [0, 0]
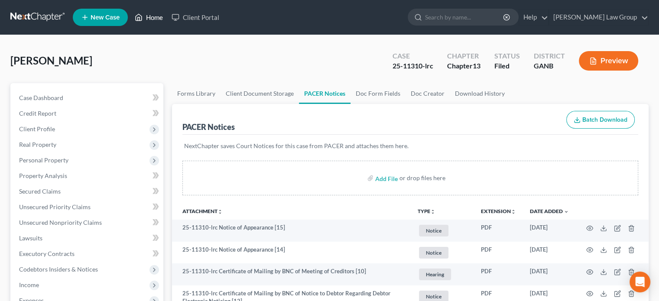
click at [151, 13] on link "Home" at bounding box center [148, 18] width 37 height 16
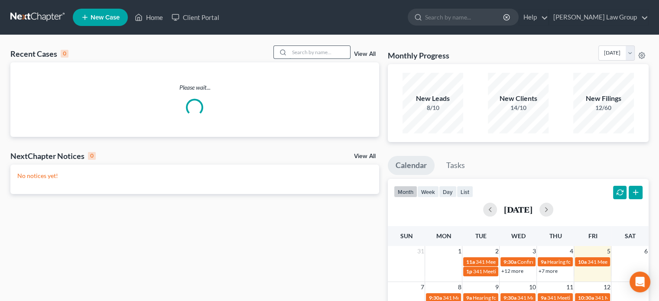
click at [295, 52] on input "search" at bounding box center [320, 52] width 61 height 13
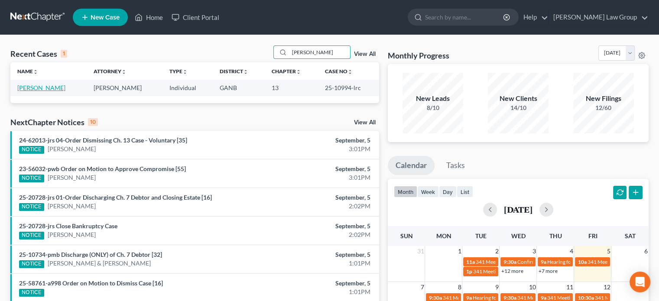
type input "[PERSON_NAME]"
click at [43, 89] on link "[PERSON_NAME]" at bounding box center [41, 87] width 48 height 7
click at [33, 86] on link "[PERSON_NAME]" at bounding box center [41, 87] width 48 height 7
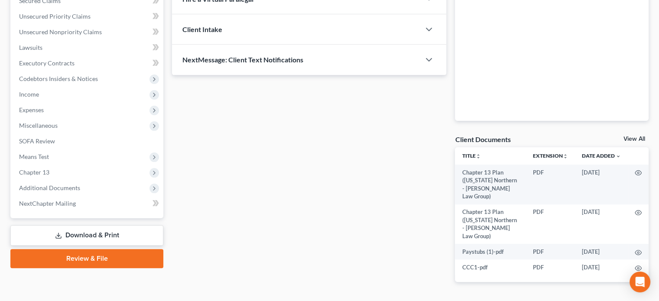
scroll to position [202, 0]
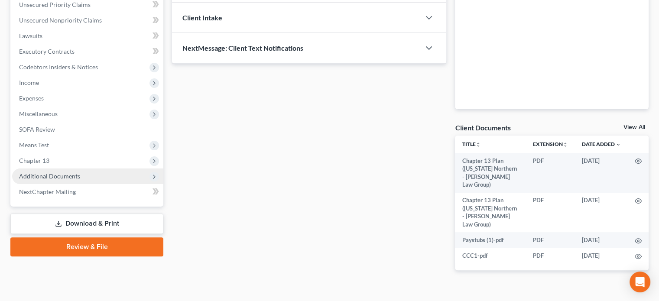
click at [58, 177] on span "Additional Documents" at bounding box center [49, 176] width 61 height 7
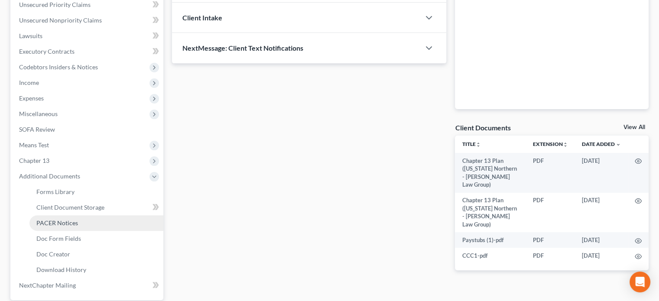
click at [55, 220] on span "PACER Notices" at bounding box center [57, 222] width 42 height 7
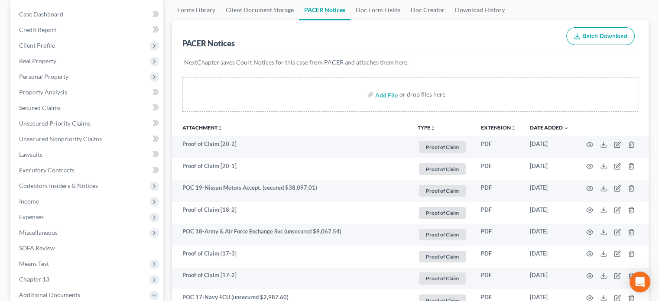
scroll to position [87, 0]
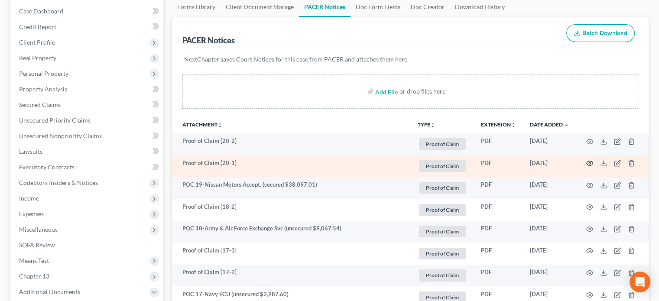
click at [589, 163] on circle "button" at bounding box center [590, 164] width 2 height 2
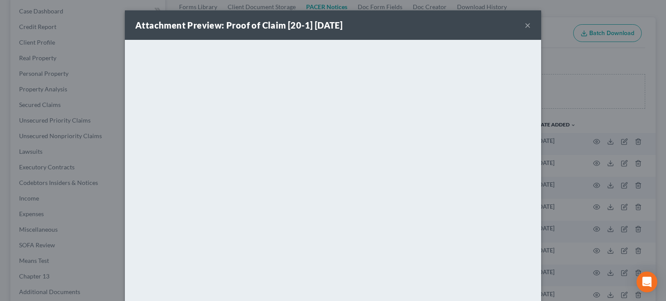
click at [525, 27] on button "×" at bounding box center [528, 25] width 6 height 10
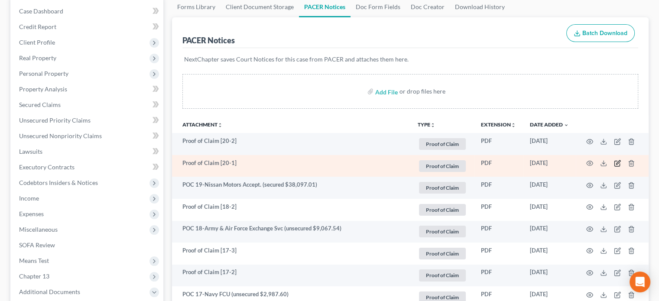
click at [618, 163] on icon "button" at bounding box center [619, 163] width 4 height 4
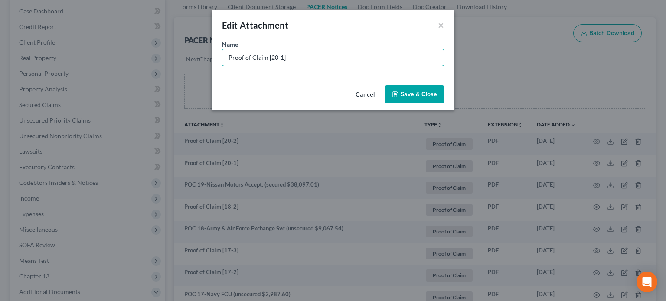
drag, startPoint x: 295, startPoint y: 59, endPoint x: 59, endPoint y: 57, distance: 235.9
click at [59, 57] on div "Edit Attachment × Name * Proof of Claim [20-1] Cancel Save & Close" at bounding box center [333, 150] width 666 height 301
type input "POC 20-Verison (unsecured $1,586.10)"
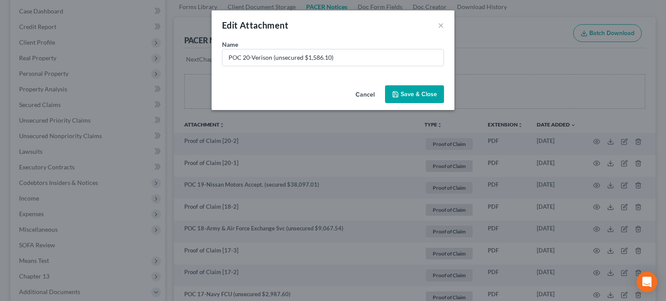
click at [406, 93] on span "Save & Close" at bounding box center [419, 94] width 36 height 7
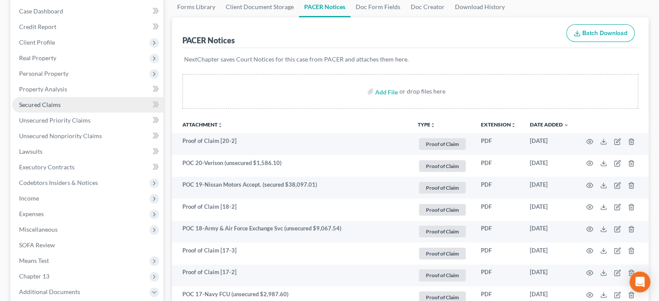
scroll to position [0, 0]
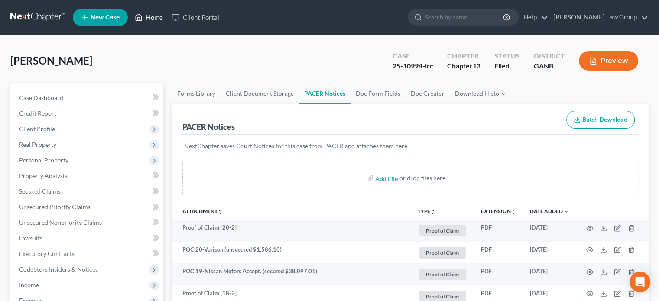
click at [153, 17] on link "Home" at bounding box center [148, 18] width 37 height 16
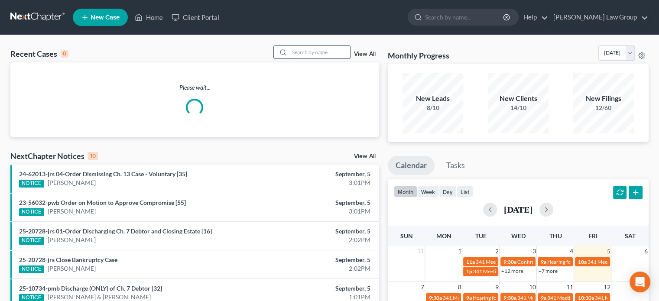
click at [290, 53] on input "search" at bounding box center [320, 52] width 61 height 13
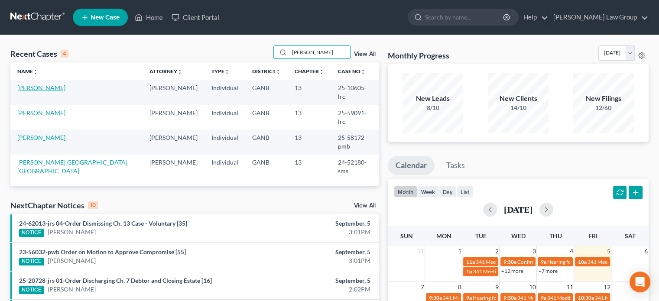
type input "[PERSON_NAME]"
drag, startPoint x: 44, startPoint y: 86, endPoint x: 59, endPoint y: 87, distance: 14.8
click at [43, 87] on link "[PERSON_NAME]" at bounding box center [41, 87] width 48 height 7
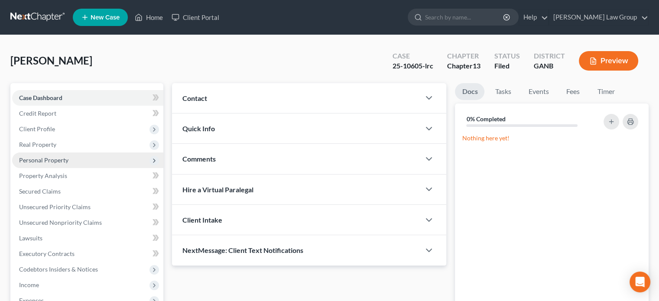
click at [38, 159] on span "Personal Property" at bounding box center [43, 160] width 49 height 7
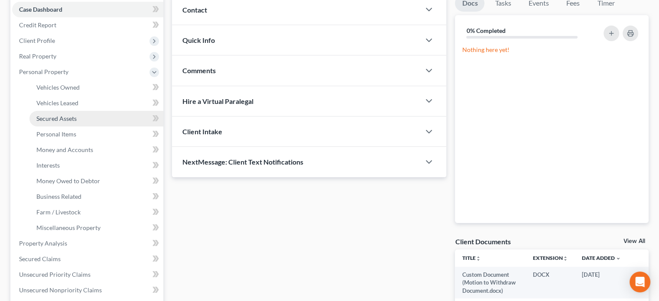
scroll to position [87, 0]
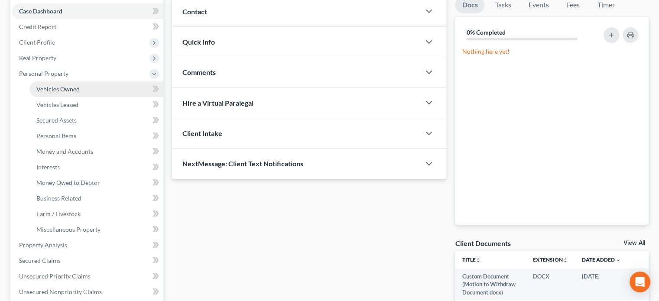
click at [49, 89] on span "Vehicles Owned" at bounding box center [57, 88] width 43 height 7
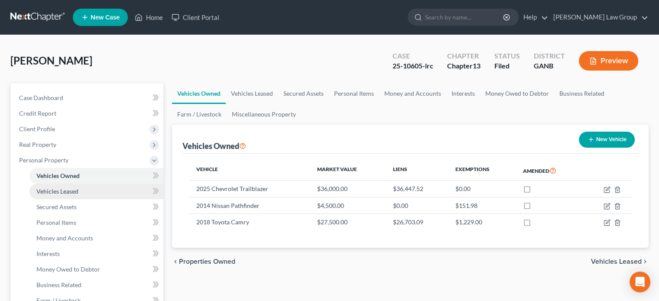
click at [57, 192] on span "Vehicles Leased" at bounding box center [57, 191] width 42 height 7
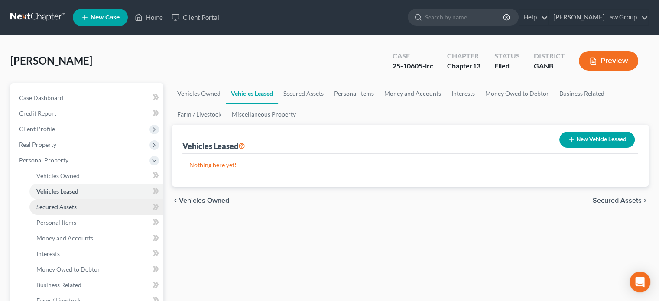
click at [49, 205] on span "Secured Assets" at bounding box center [56, 206] width 40 height 7
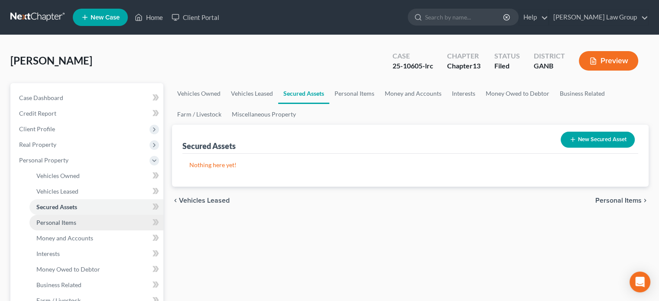
click at [45, 222] on span "Personal Items" at bounding box center [56, 222] width 40 height 7
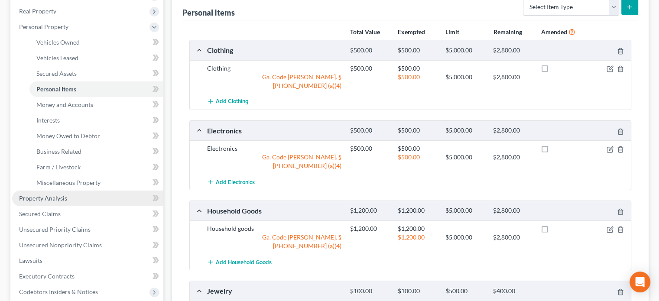
scroll to position [130, 0]
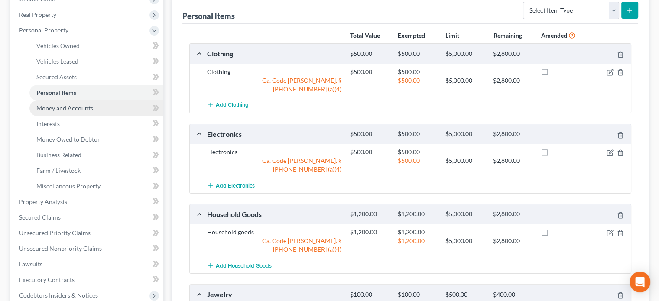
click at [71, 109] on span "Money and Accounts" at bounding box center [64, 107] width 57 height 7
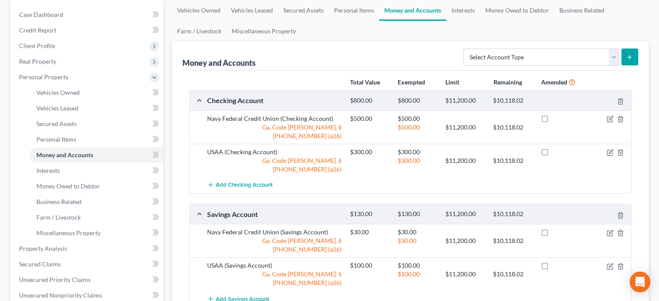
scroll to position [87, 0]
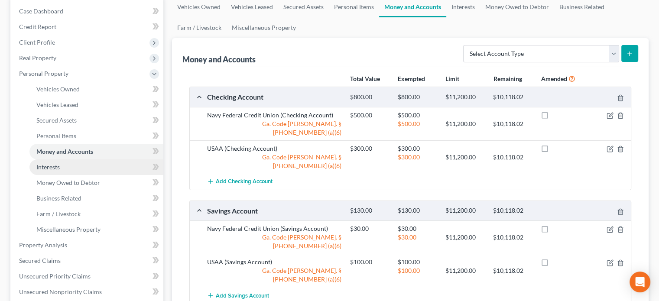
click at [41, 169] on span "Interests" at bounding box center [47, 166] width 23 height 7
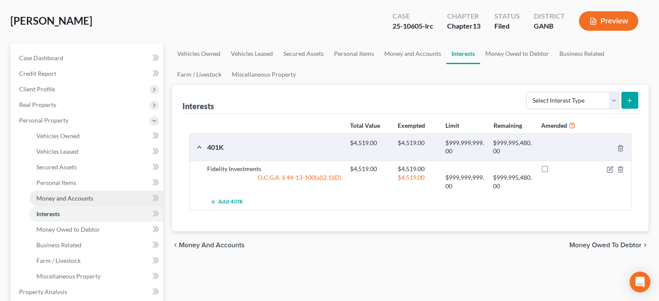
scroll to position [43, 0]
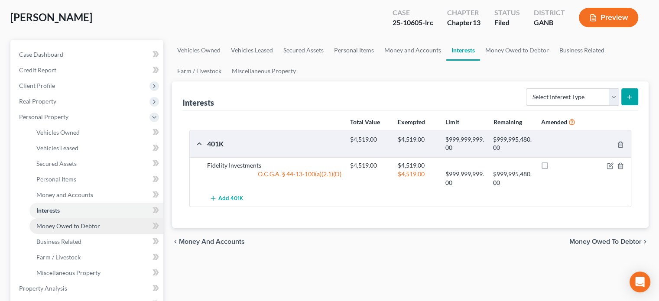
click at [62, 227] on span "Money Owed to Debtor" at bounding box center [68, 225] width 64 height 7
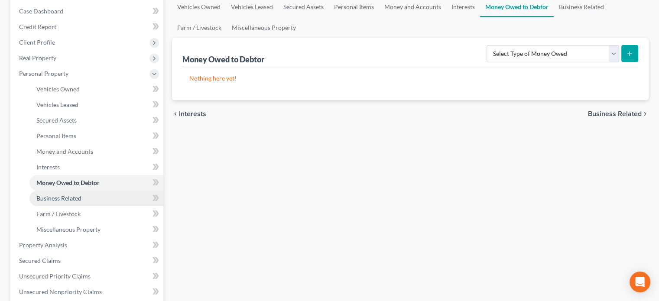
click at [64, 199] on span "Business Related" at bounding box center [58, 198] width 45 height 7
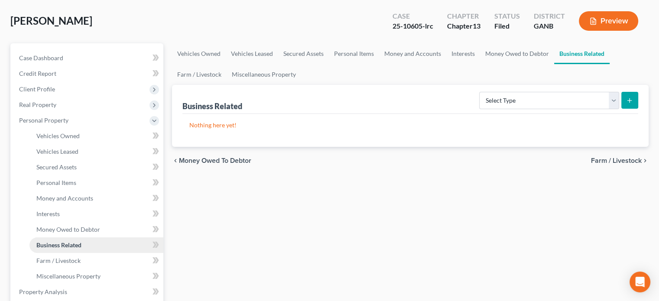
scroll to position [43, 0]
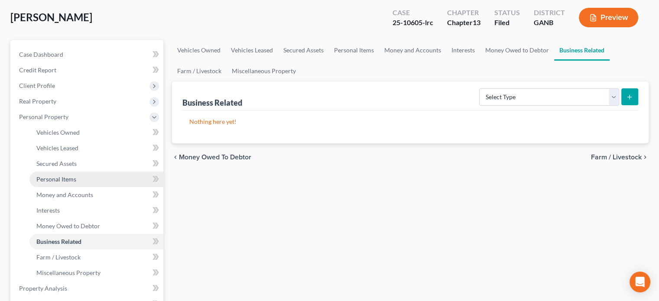
click at [62, 182] on span "Personal Items" at bounding box center [56, 179] width 40 height 7
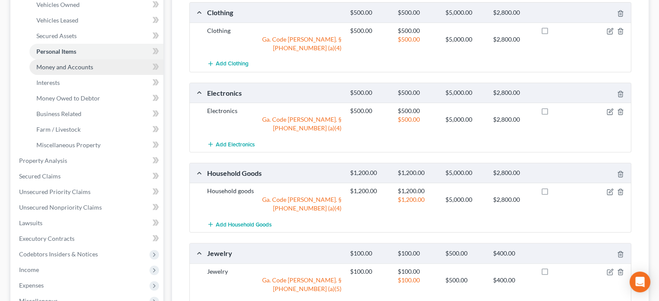
scroll to position [173, 0]
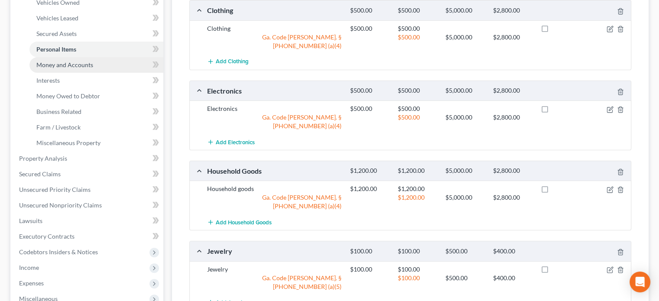
click at [61, 64] on span "Money and Accounts" at bounding box center [64, 64] width 57 height 7
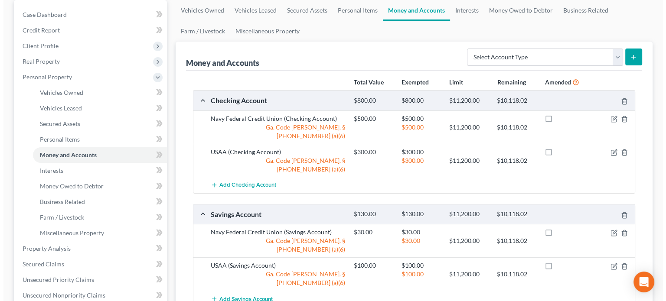
scroll to position [87, 0]
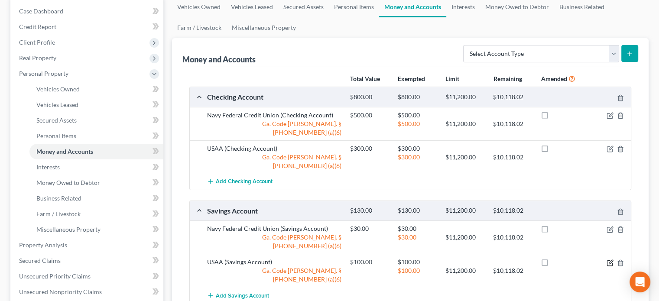
click at [610, 260] on icon "button" at bounding box center [610, 263] width 7 height 7
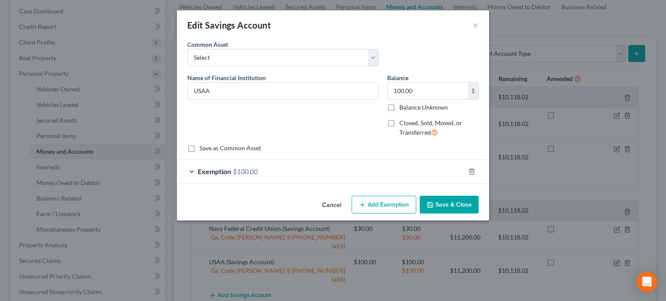
click at [194, 168] on div "Exemption $100.00" at bounding box center [321, 171] width 288 height 23
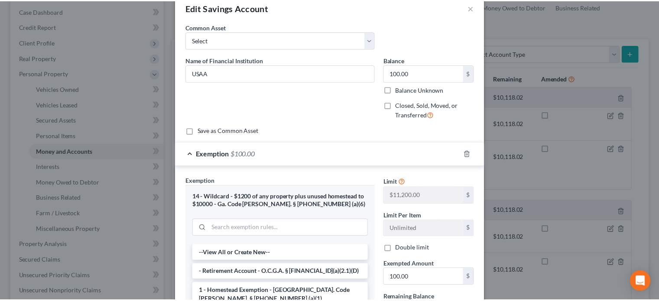
scroll to position [0, 0]
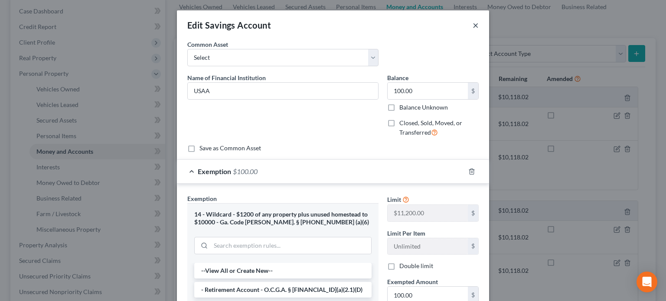
click at [473, 26] on button "×" at bounding box center [476, 25] width 6 height 10
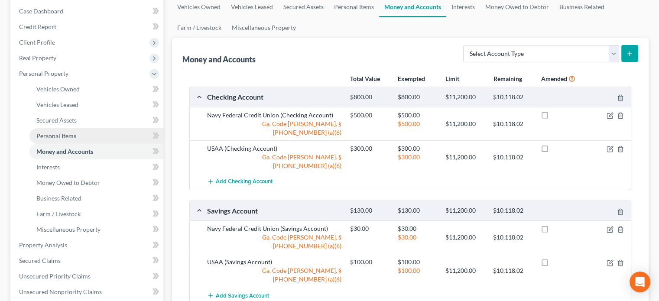
click at [59, 137] on span "Personal Items" at bounding box center [56, 135] width 40 height 7
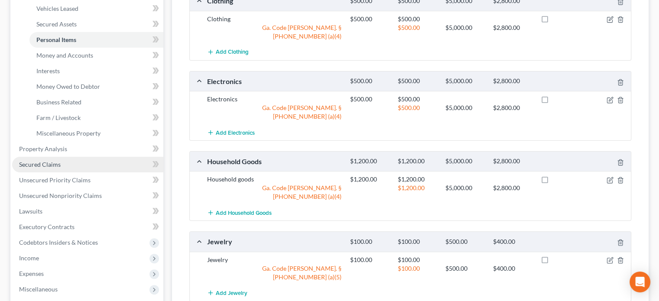
scroll to position [173, 0]
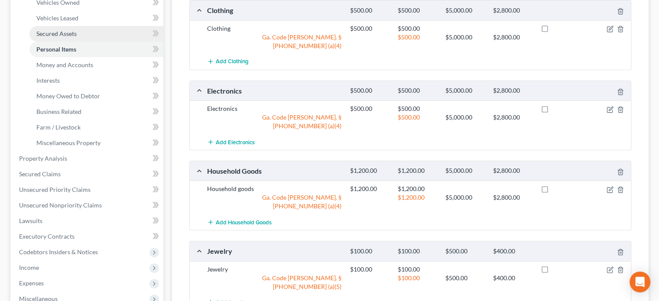
click at [64, 33] on span "Secured Assets" at bounding box center [56, 33] width 40 height 7
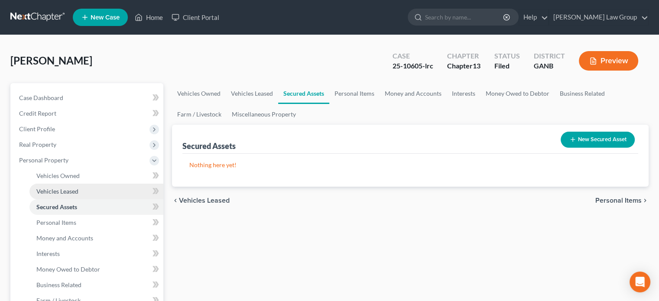
click at [47, 188] on span "Vehicles Leased" at bounding box center [57, 191] width 42 height 7
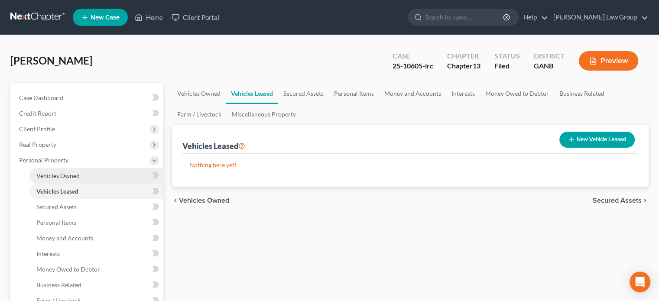
click at [57, 175] on span "Vehicles Owned" at bounding box center [57, 175] width 43 height 7
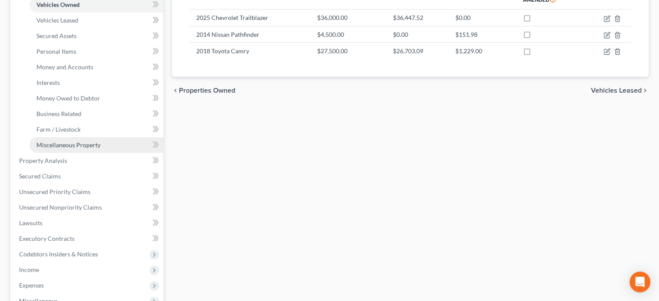
scroll to position [173, 0]
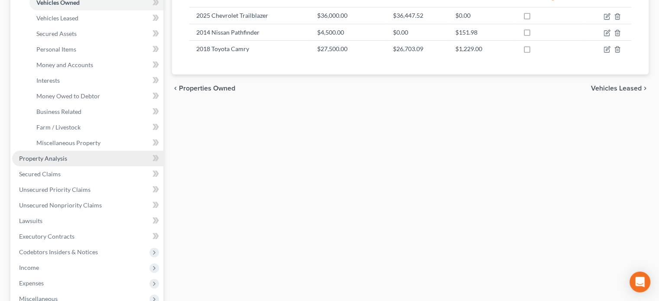
click at [54, 160] on span "Property Analysis" at bounding box center [43, 158] width 48 height 7
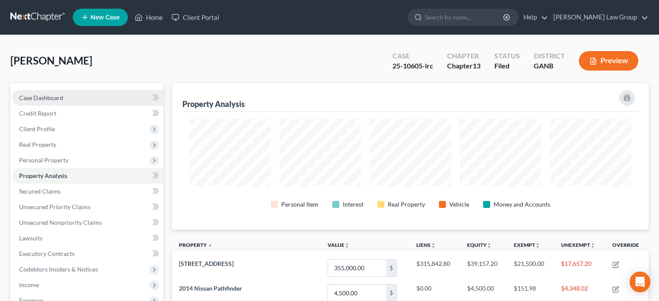
click at [45, 97] on span "Case Dashboard" at bounding box center [41, 97] width 44 height 7
